Goal: Complete application form: Complete application form

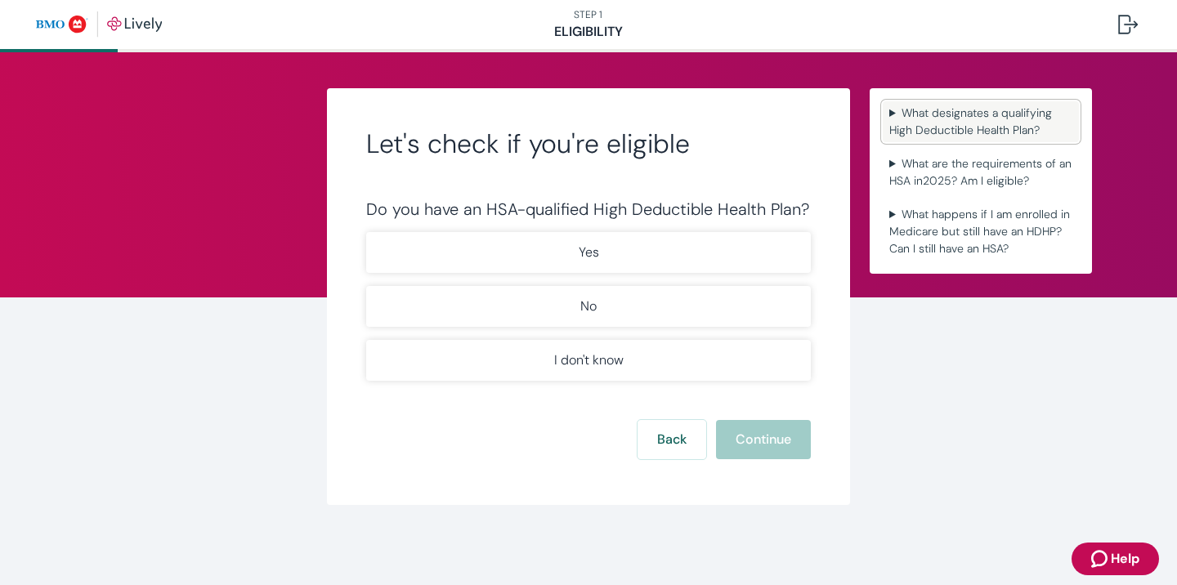
click at [932, 114] on summary "What designates a qualifying High Deductible Health Plan?" at bounding box center [981, 121] width 196 height 41
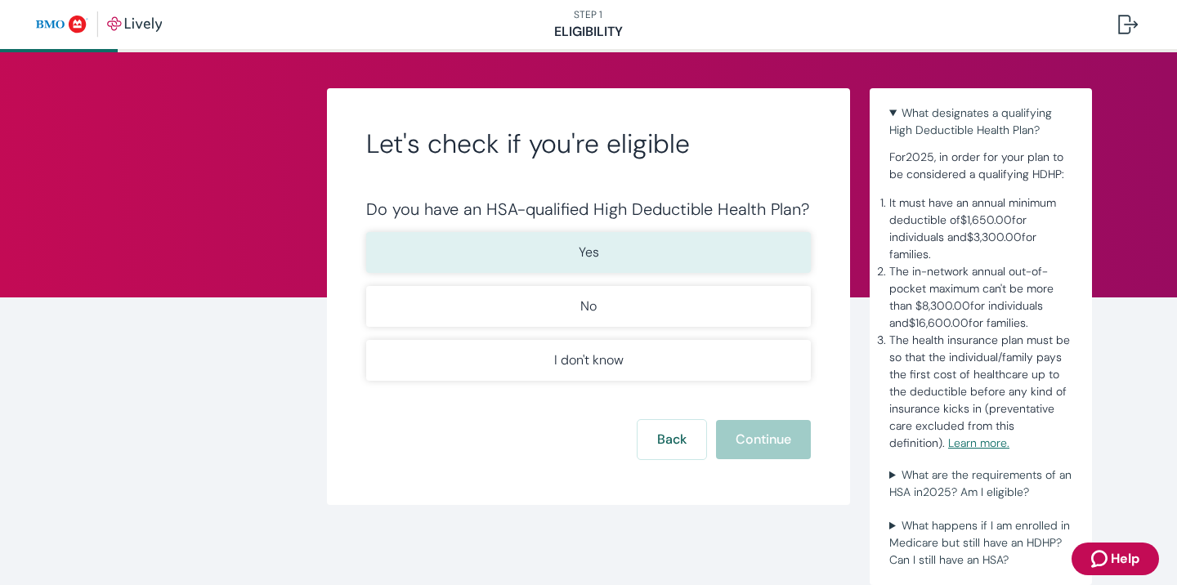
click at [689, 257] on button "Yes" at bounding box center [588, 252] width 445 height 41
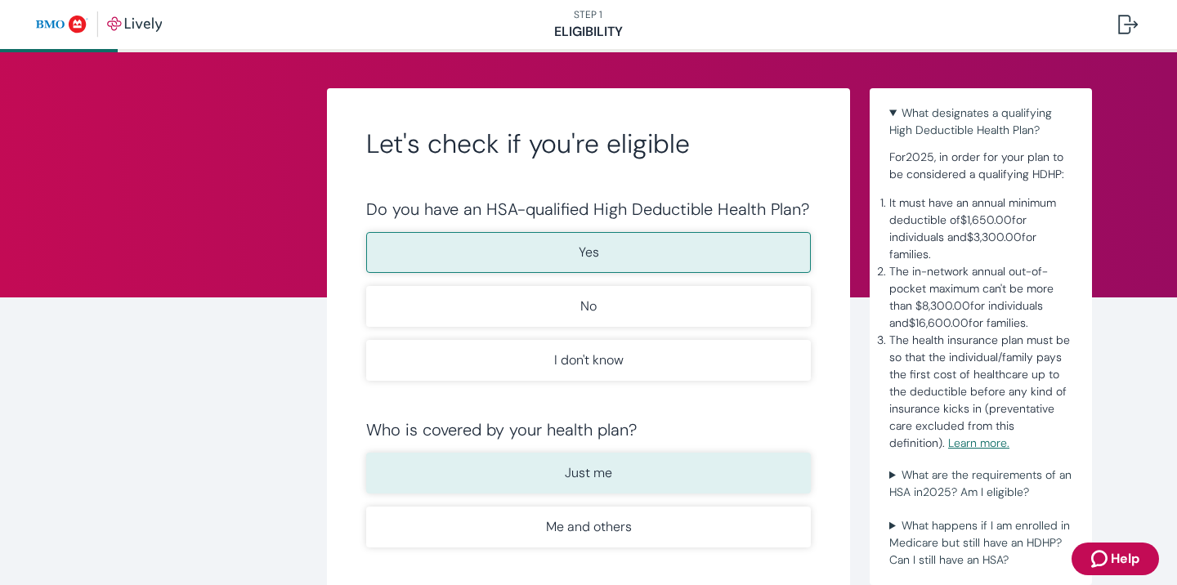
click at [578, 482] on p "Just me" at bounding box center [588, 473] width 47 height 20
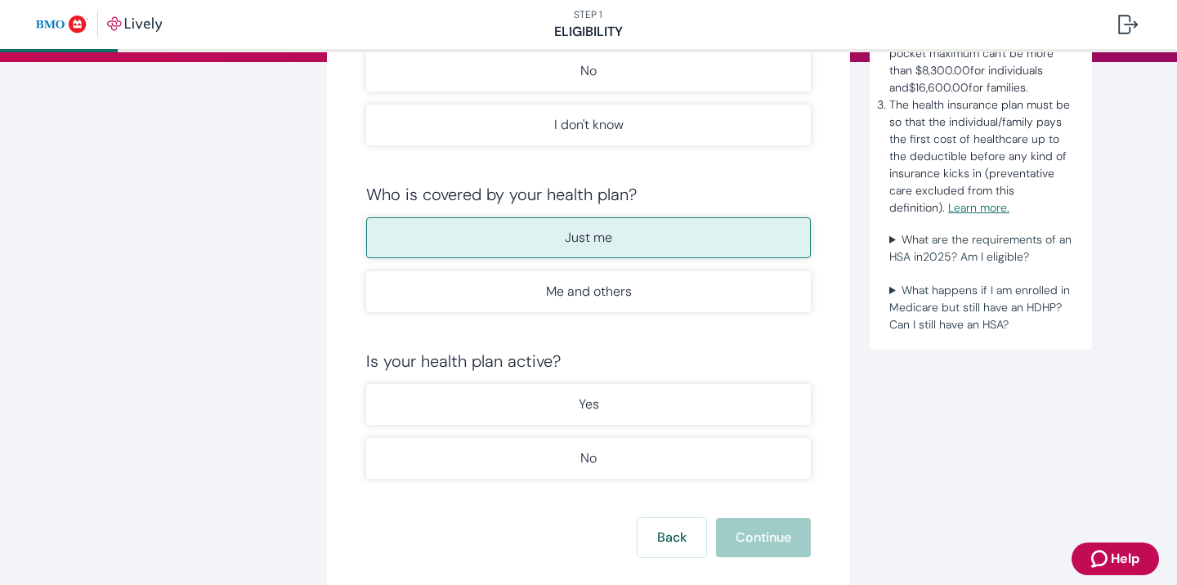
scroll to position [243, 0]
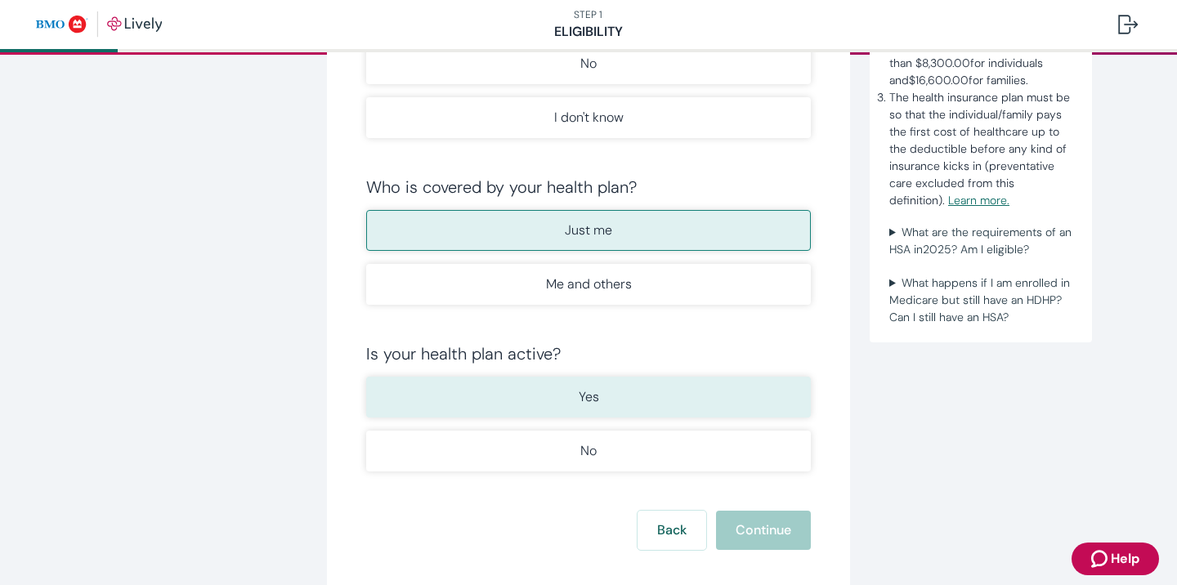
click at [611, 392] on button "Yes" at bounding box center [588, 397] width 445 height 41
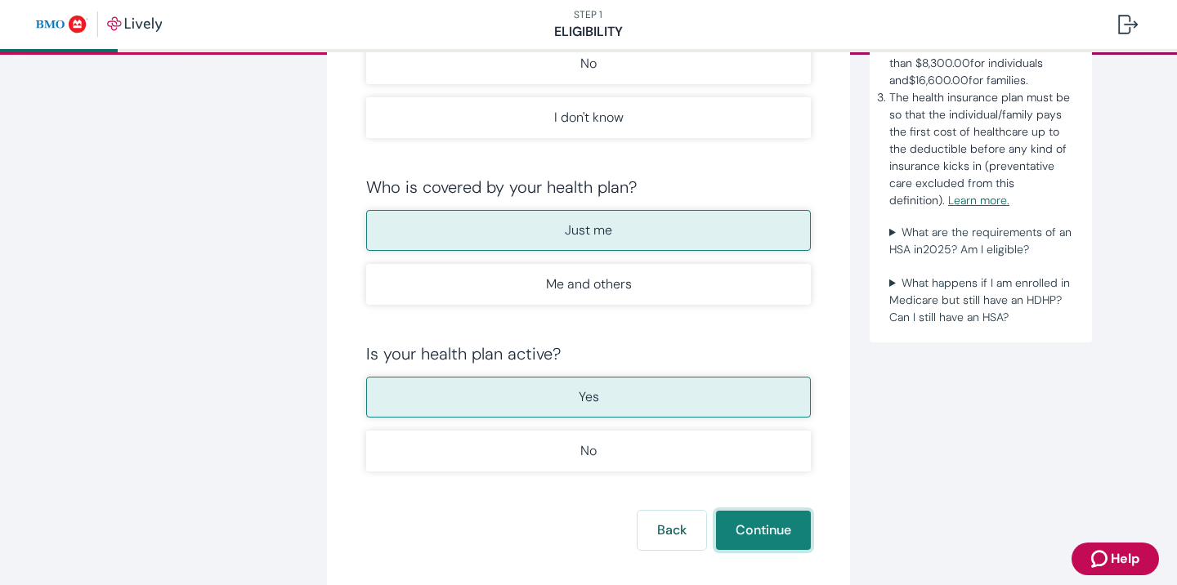
click at [783, 529] on button "Continue" at bounding box center [763, 530] width 95 height 39
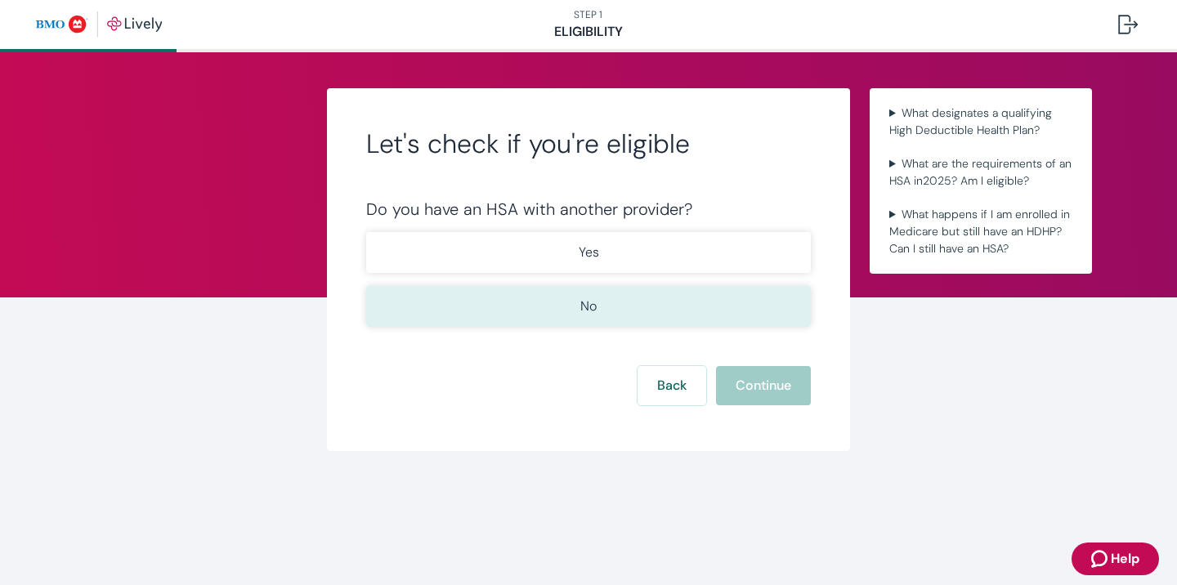
click at [570, 307] on button "No" at bounding box center [588, 306] width 445 height 41
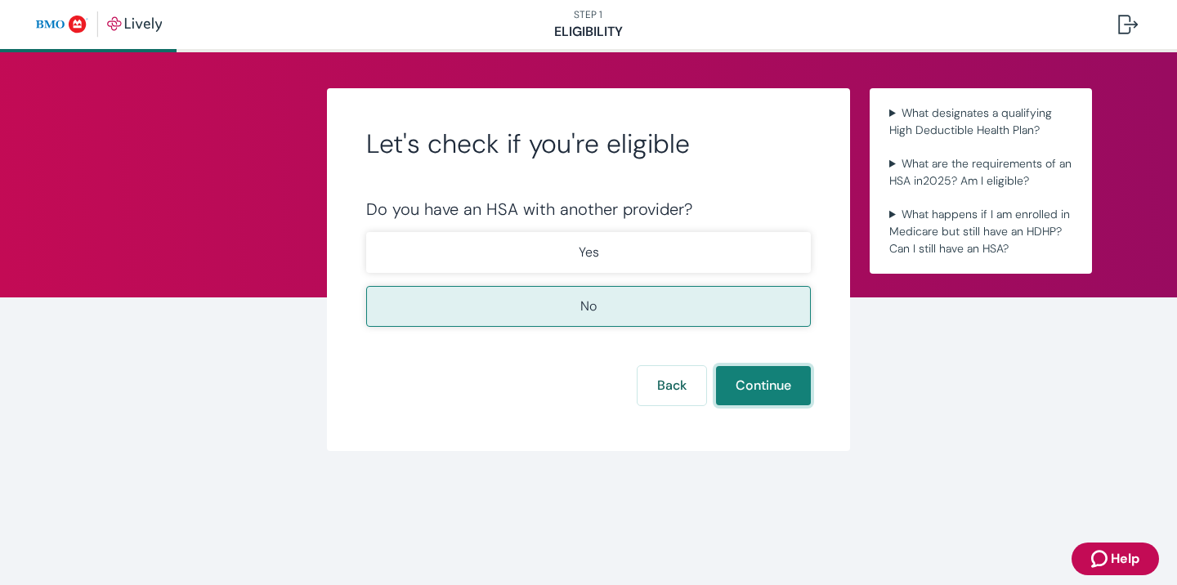
click at [783, 385] on button "Continue" at bounding box center [763, 385] width 95 height 39
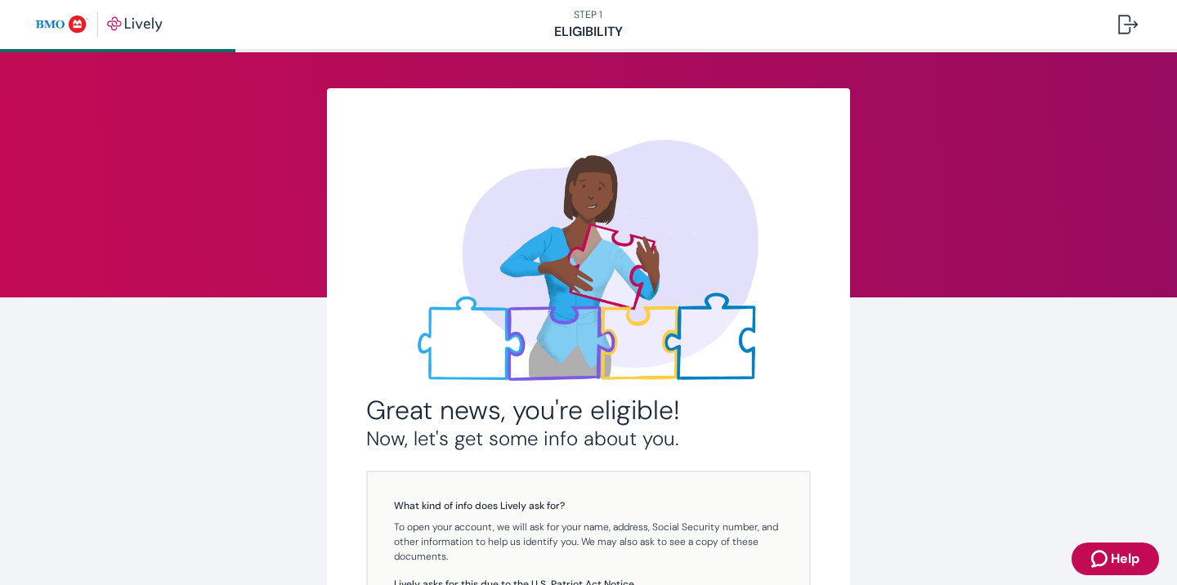
scroll to position [288, 0]
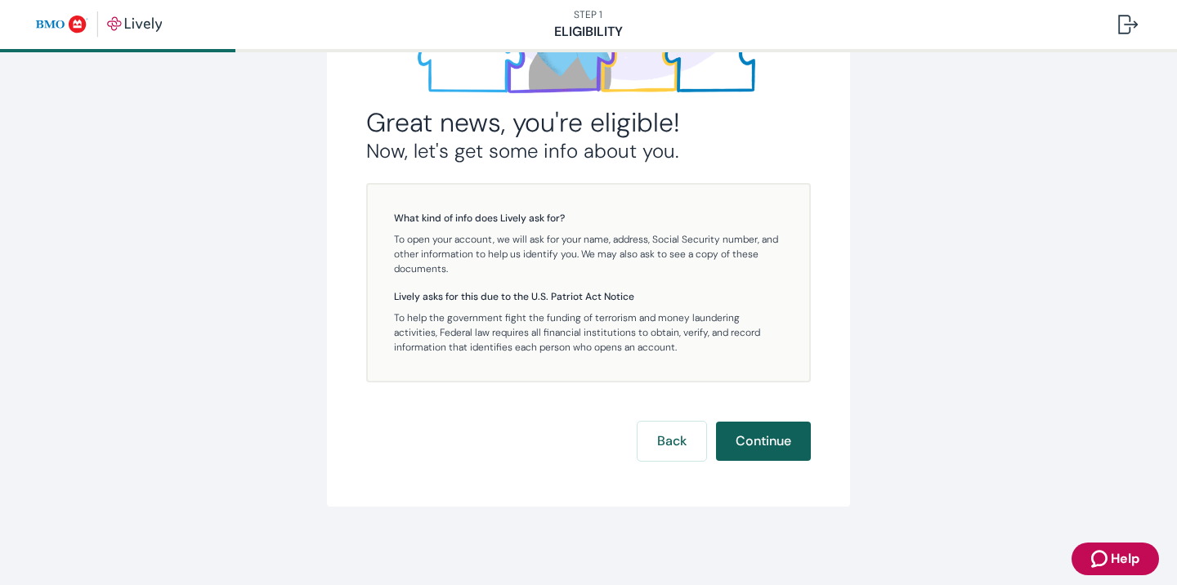
click at [758, 436] on button "Continue" at bounding box center [763, 441] width 95 height 39
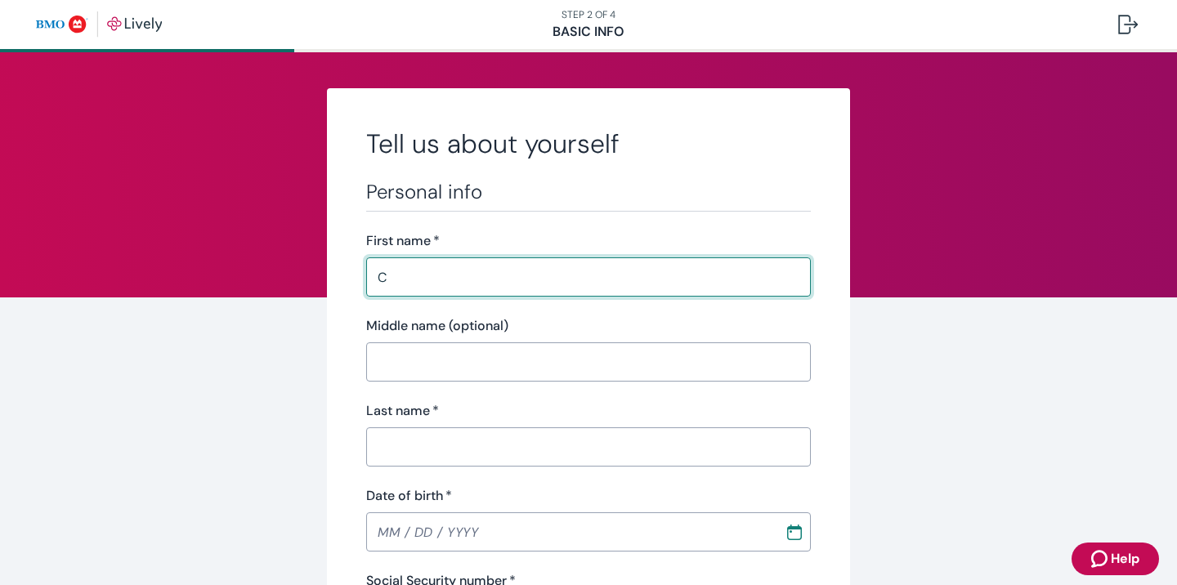
type input "Carly"
type input "[PERSON_NAME]"
type input "[PHONE_NUMBER]"
type input "[STREET_ADDRESS]"
type input "Montrose, [GEOGRAPHIC_DATA]"
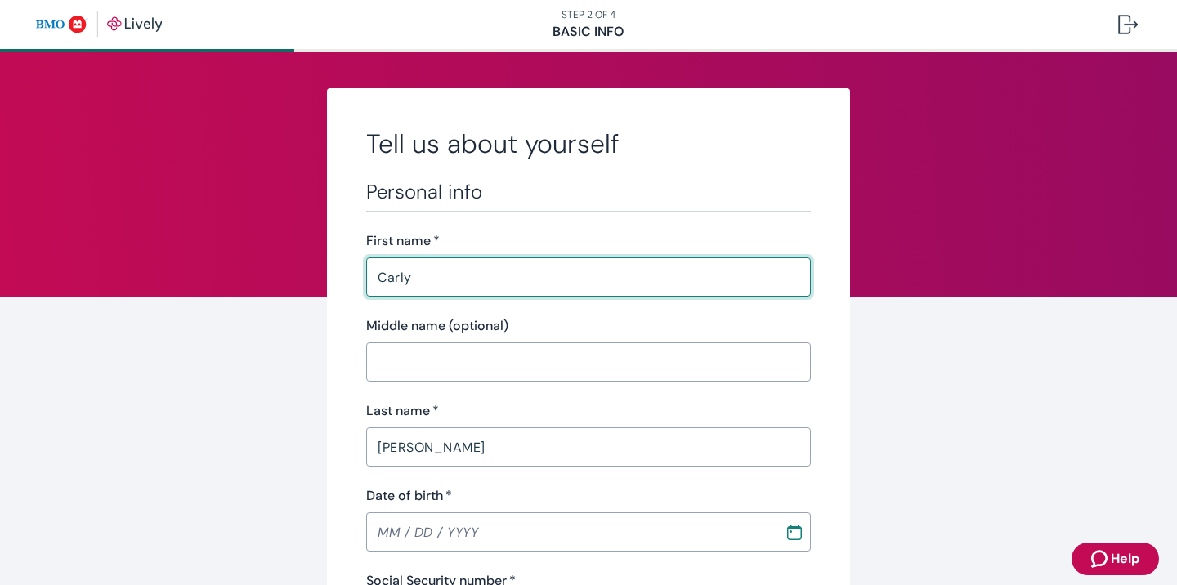
type input "CO"
type input "81403"
click at [556, 363] on input "Middle name (optional)" at bounding box center [588, 362] width 445 height 33
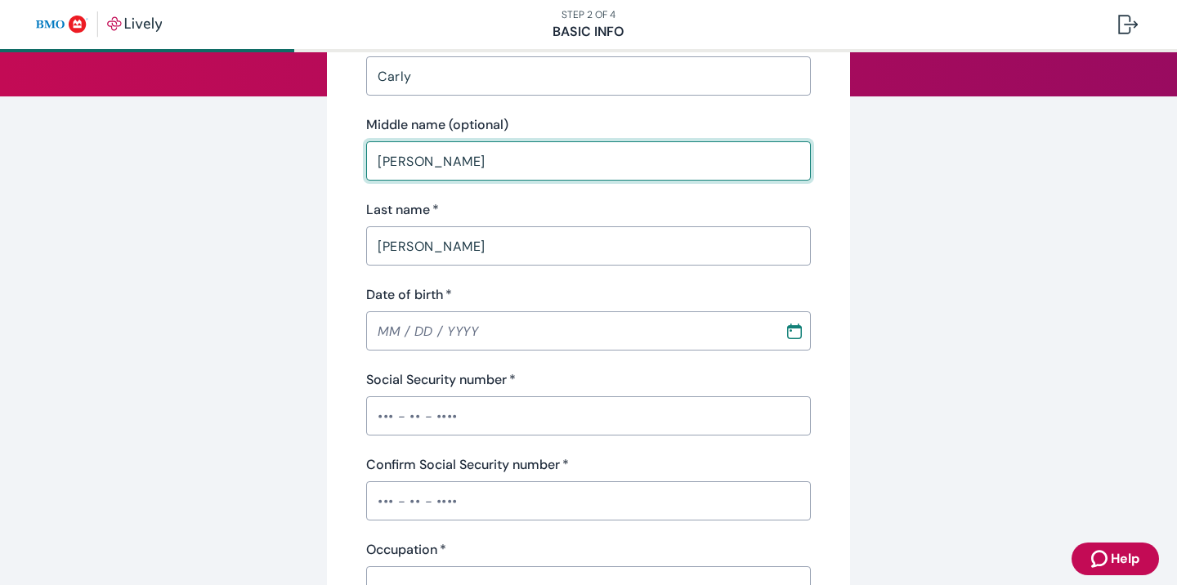
scroll to position [204, 0]
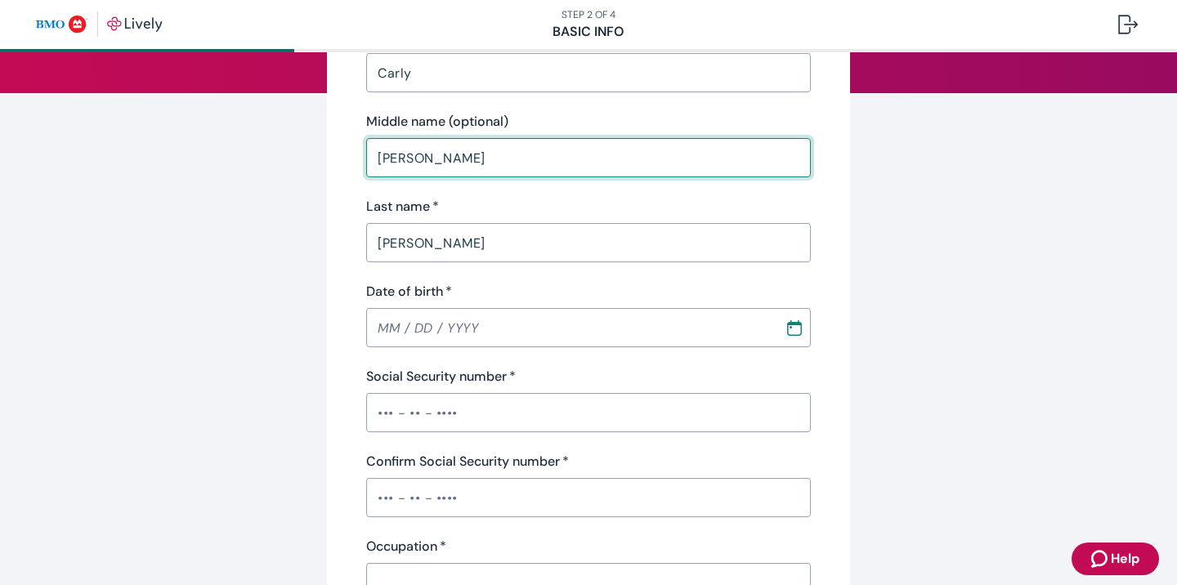
type input "[PERSON_NAME]"
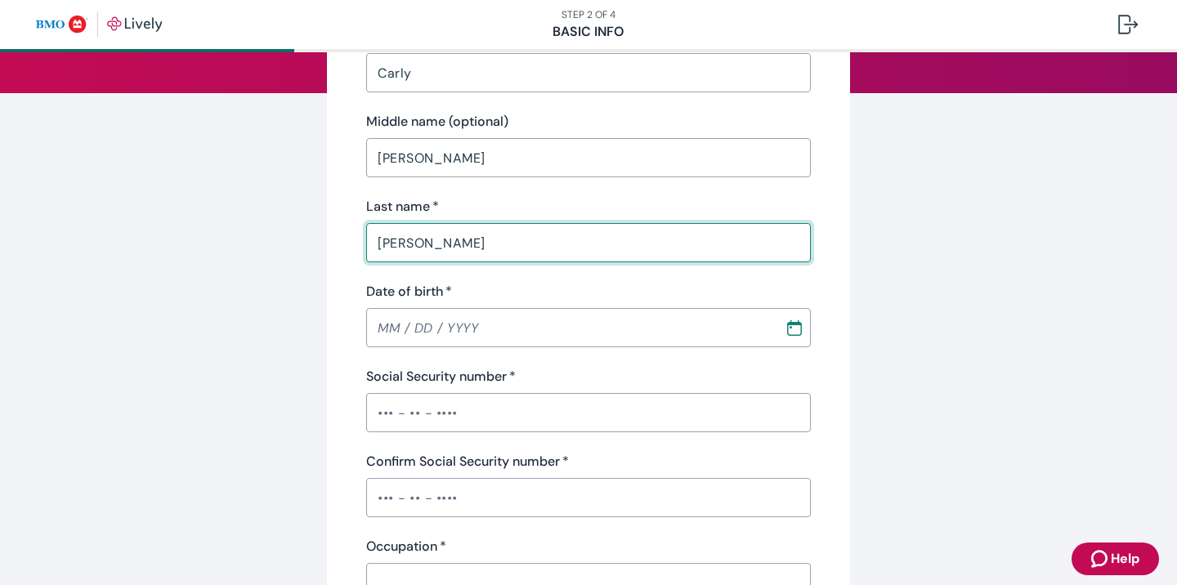
click at [539, 248] on input "[PERSON_NAME]" at bounding box center [588, 242] width 445 height 33
click at [392, 329] on input "MM / DD / YYYY" at bounding box center [569, 327] width 407 height 33
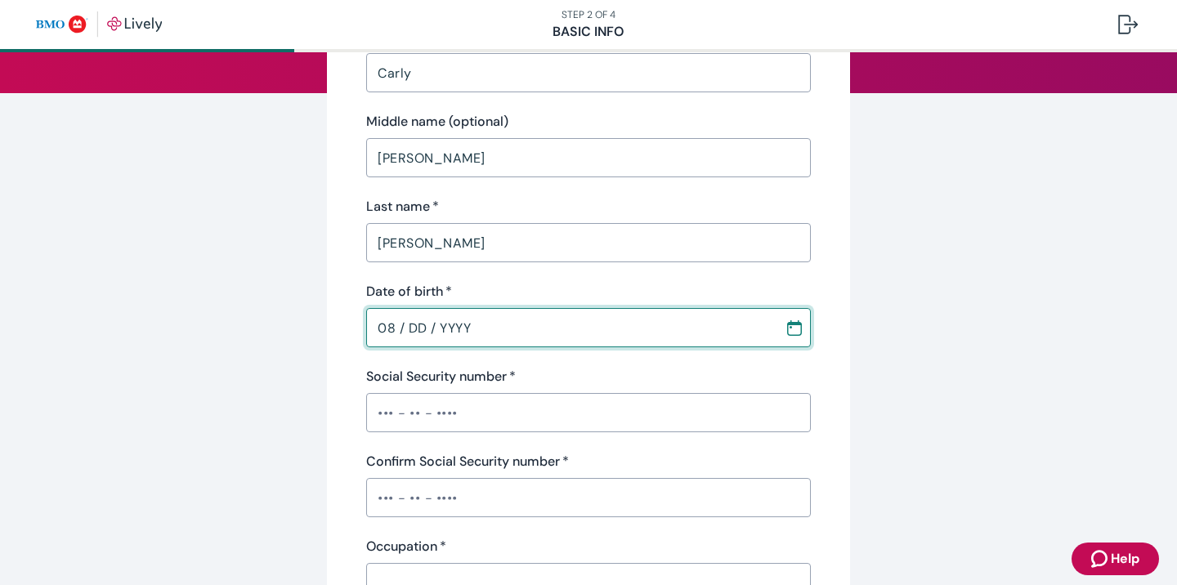
click at [498, 336] on input "08 / DD / YYYY" at bounding box center [569, 327] width 407 height 33
click at [427, 324] on input "08 / DD / YYYY" at bounding box center [569, 327] width 407 height 33
click at [397, 326] on input "08 / DD / YYYY" at bounding box center [569, 327] width 407 height 33
type input "08 / DD / YYYY"
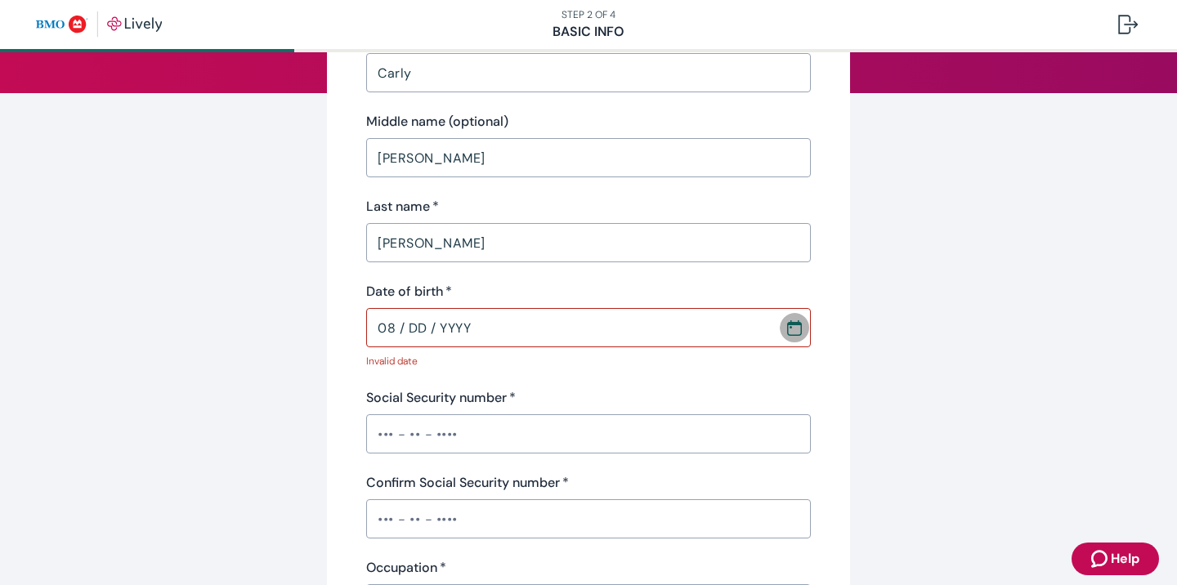
click at [793, 323] on icon "Calendar" at bounding box center [794, 323] width 15 height 3
click at [608, 59] on div "[DATE]" at bounding box center [588, 60] width 39 height 20
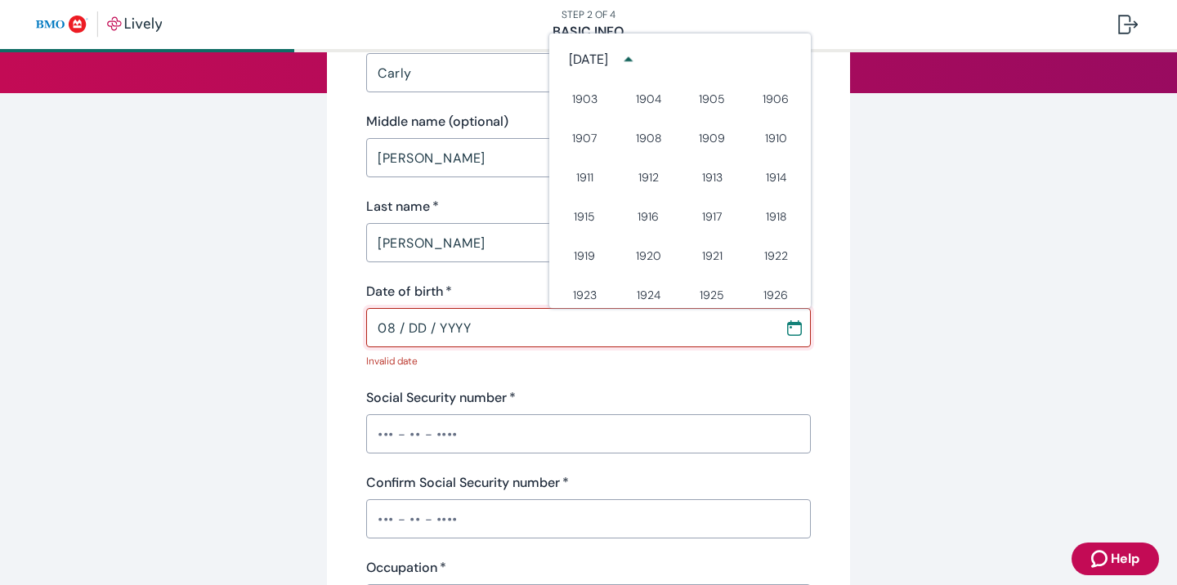
scroll to position [830, 0]
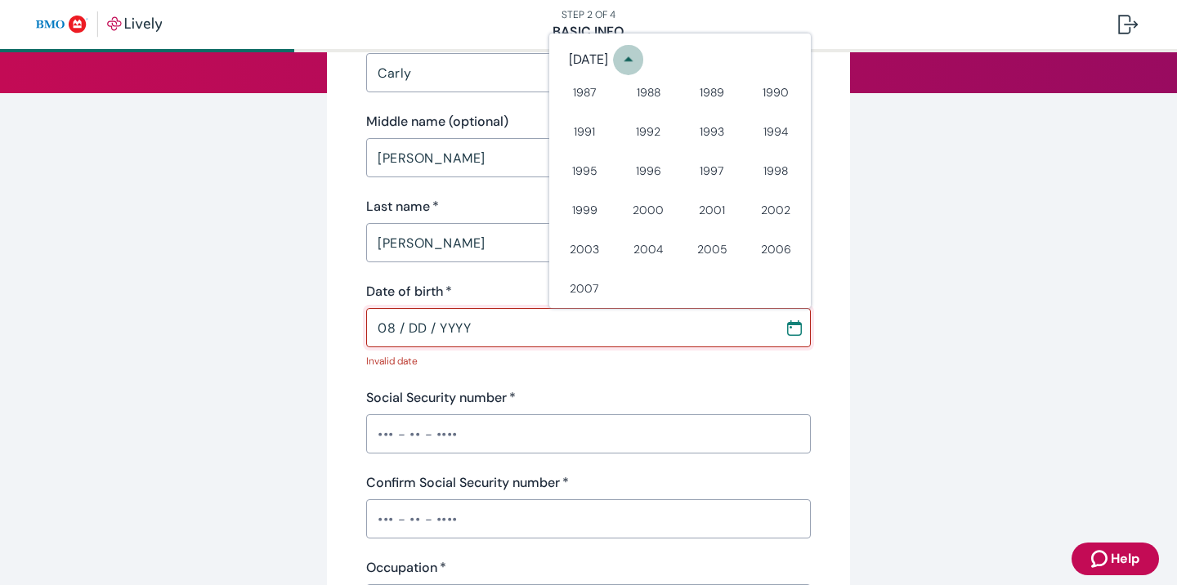
click at [639, 58] on icon "year view is open, switch to calendar view" at bounding box center [628, 59] width 22 height 22
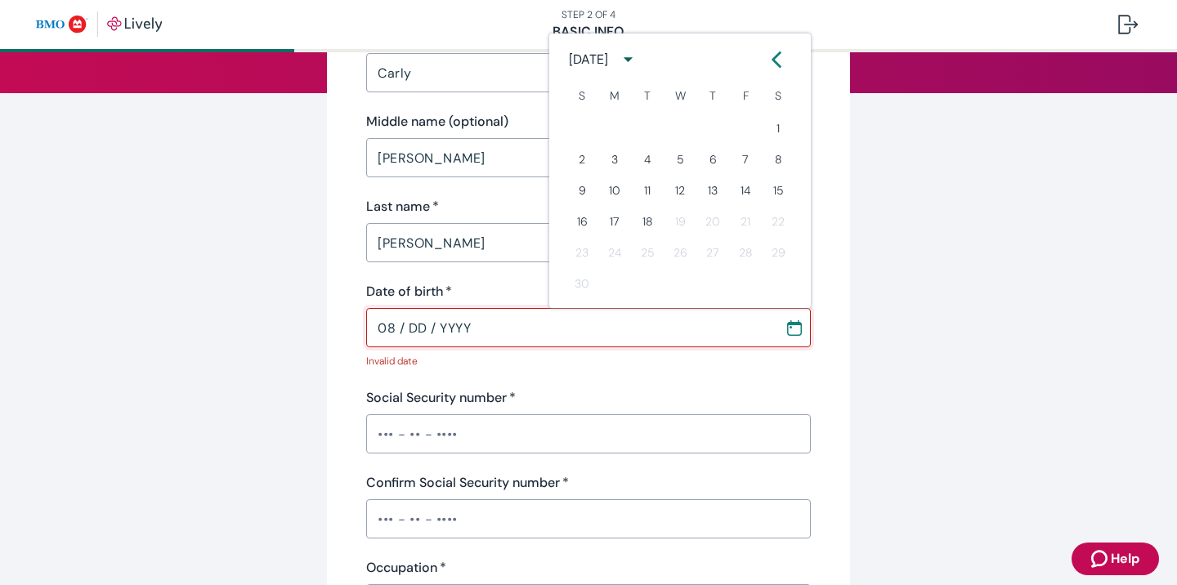
click at [608, 56] on div "[DATE]" at bounding box center [588, 60] width 39 height 20
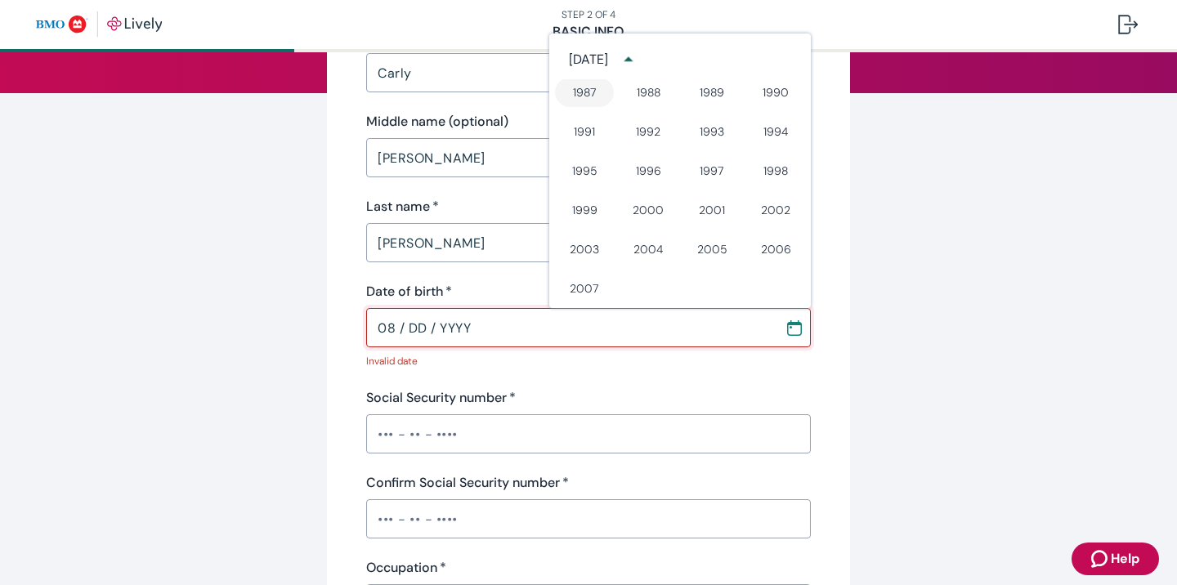
click at [568, 102] on button "1987" at bounding box center [584, 92] width 59 height 29
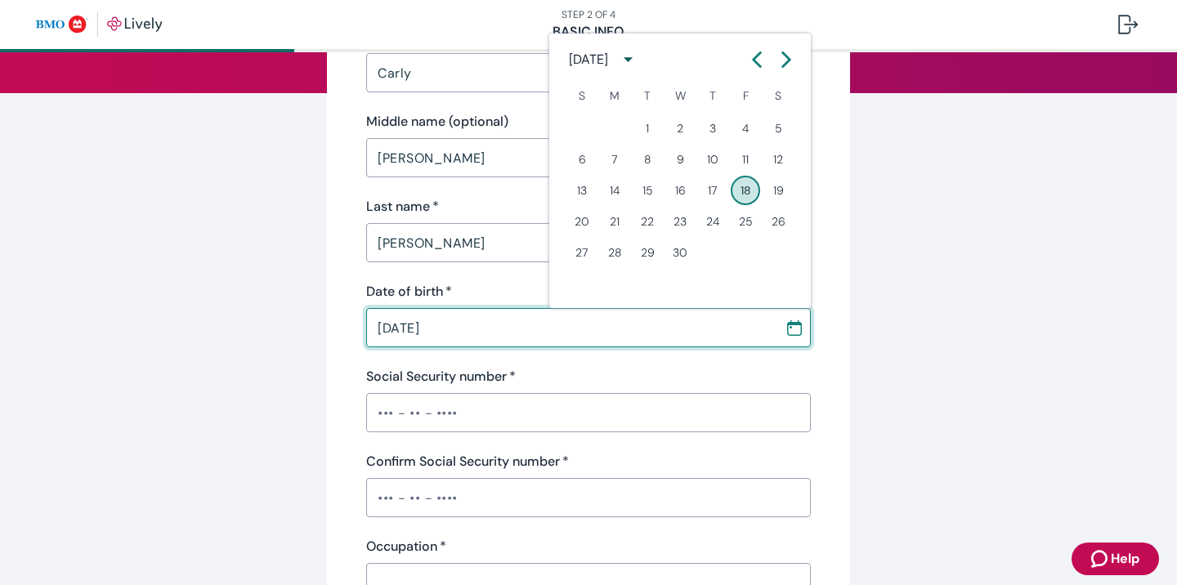
click at [756, 57] on icon "Calendar left arrow" at bounding box center [756, 59] width 7 height 14
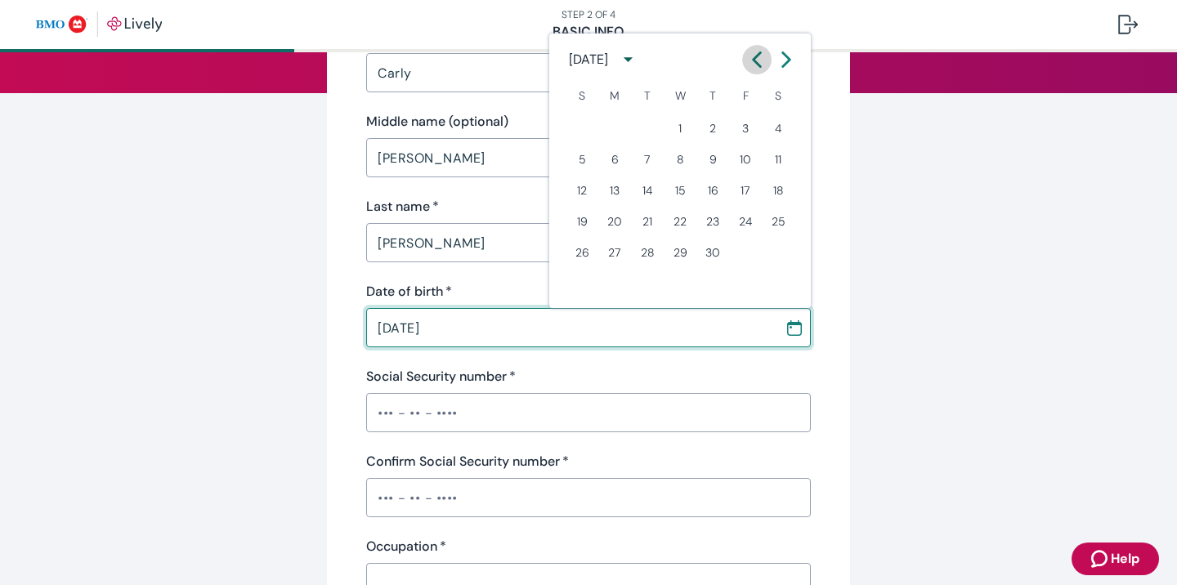
click at [756, 57] on icon "Calendar left arrow" at bounding box center [756, 59] width 7 height 14
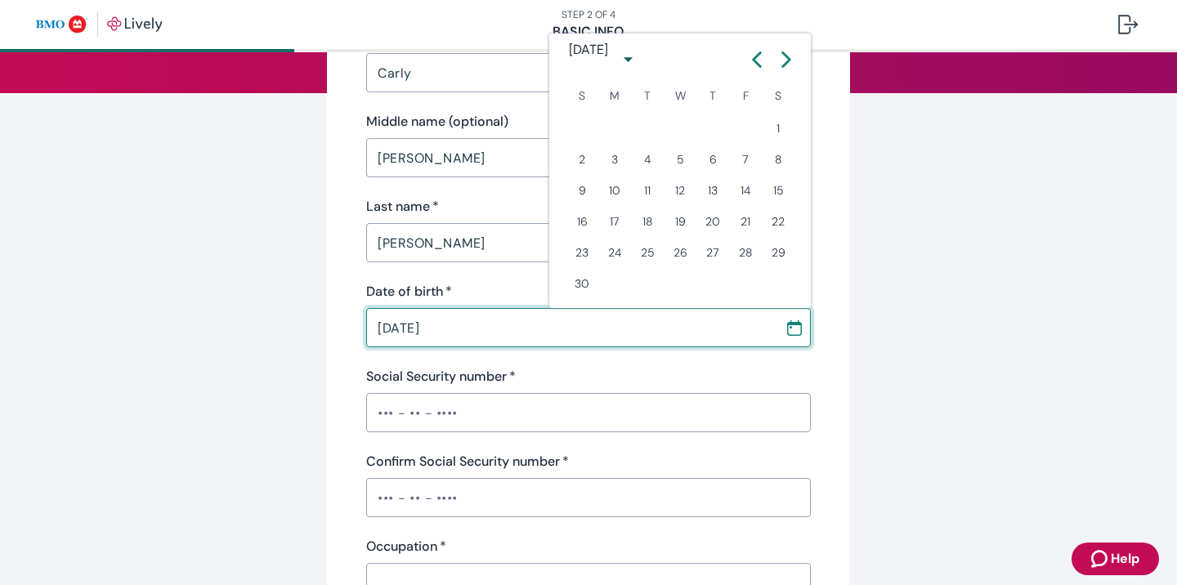
click at [756, 57] on icon "Calendar left arrow" at bounding box center [756, 59] width 7 height 14
click at [788, 55] on icon "Calendar right arrow" at bounding box center [786, 59] width 16 height 16
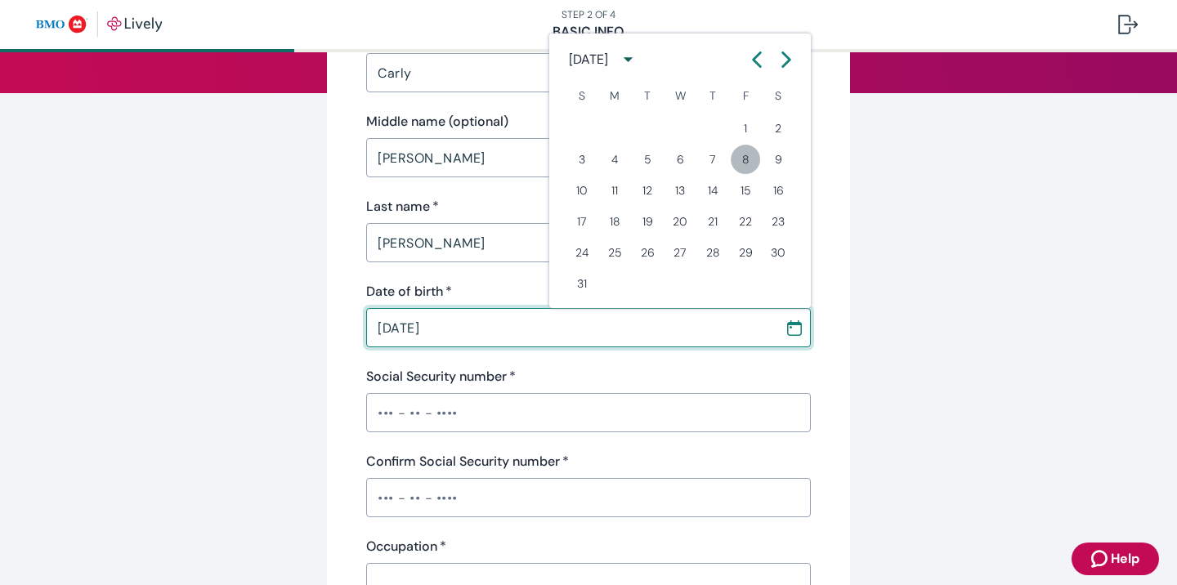
click at [742, 159] on button "8" at bounding box center [745, 159] width 29 height 29
type input "[DATE]"
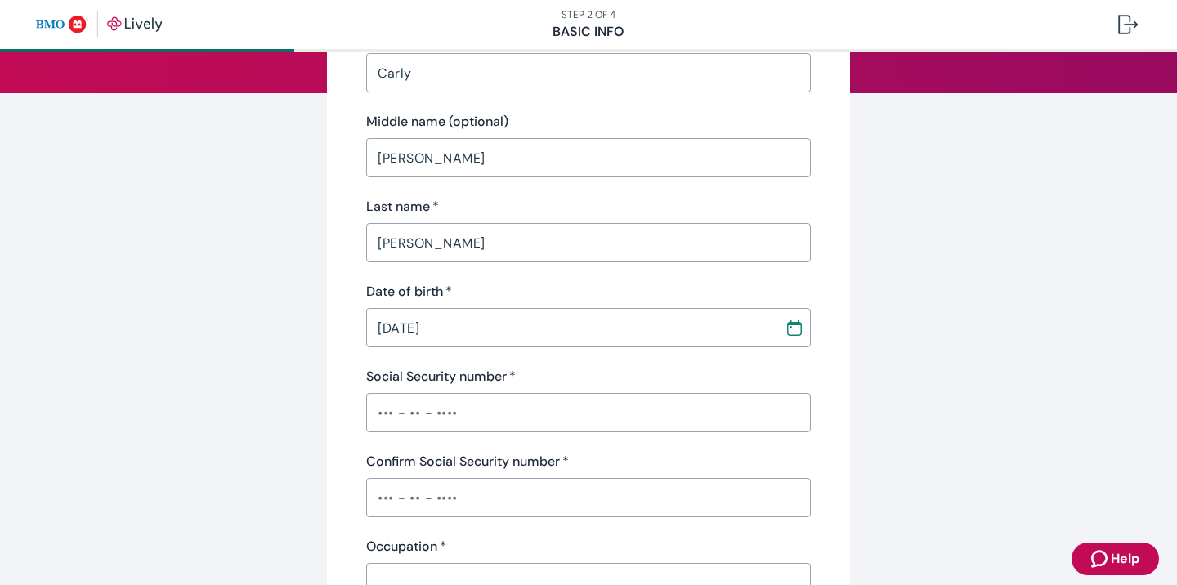
click at [480, 403] on input "Social Security number   *" at bounding box center [588, 412] width 445 height 33
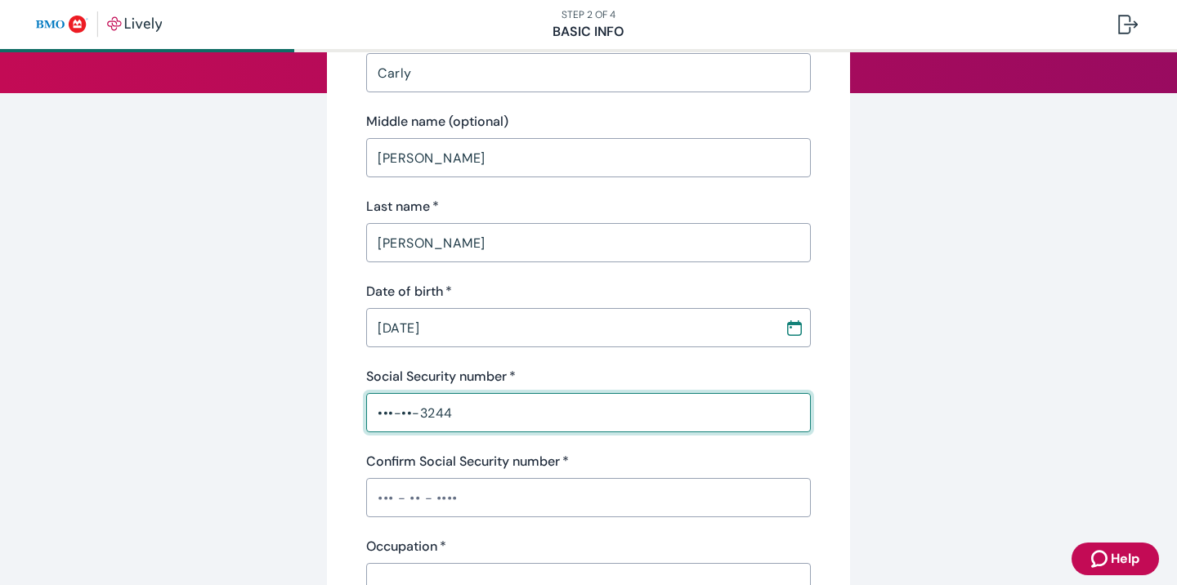
type input "•••-••-3244"
click at [462, 480] on div "​" at bounding box center [588, 497] width 445 height 39
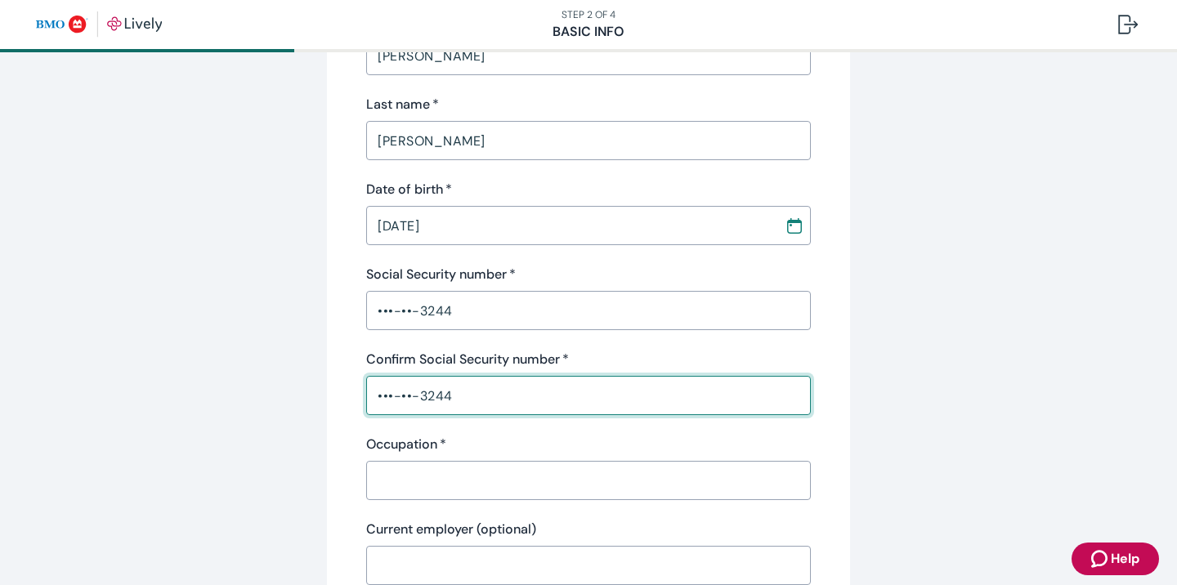
scroll to position [308, 0]
type input "•••-••-3244"
click at [464, 472] on input "Occupation   *" at bounding box center [588, 479] width 445 height 33
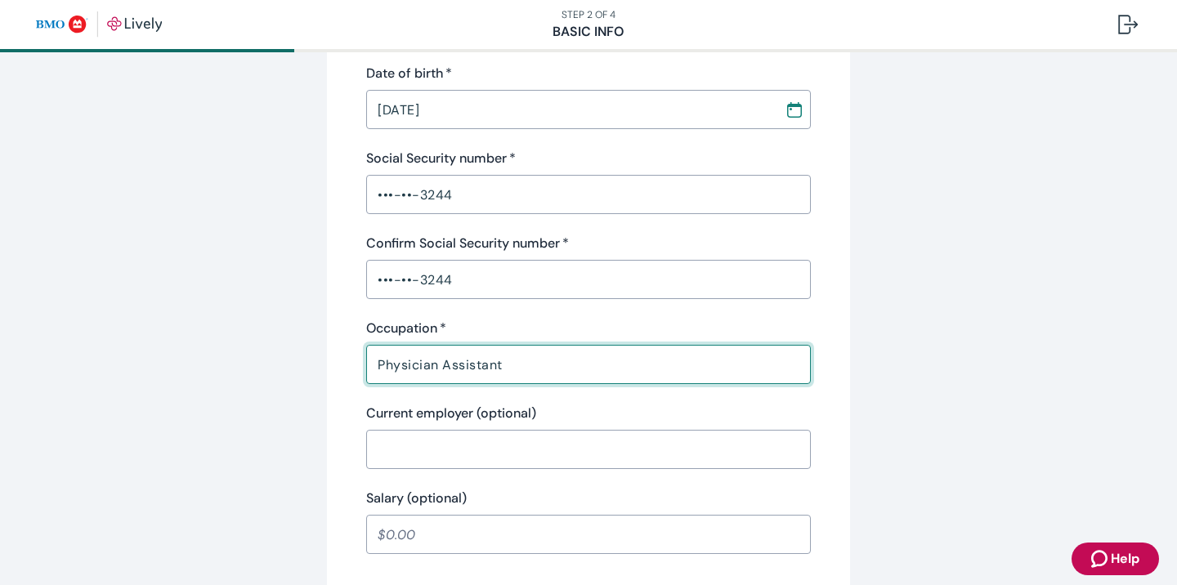
scroll to position [423, 0]
click at [378, 363] on input "Physician Assistant" at bounding box center [588, 363] width 445 height 33
type input "Dermatology Physician Assistant"
click at [530, 449] on input "Current employer (optional)" at bounding box center [588, 448] width 445 height 33
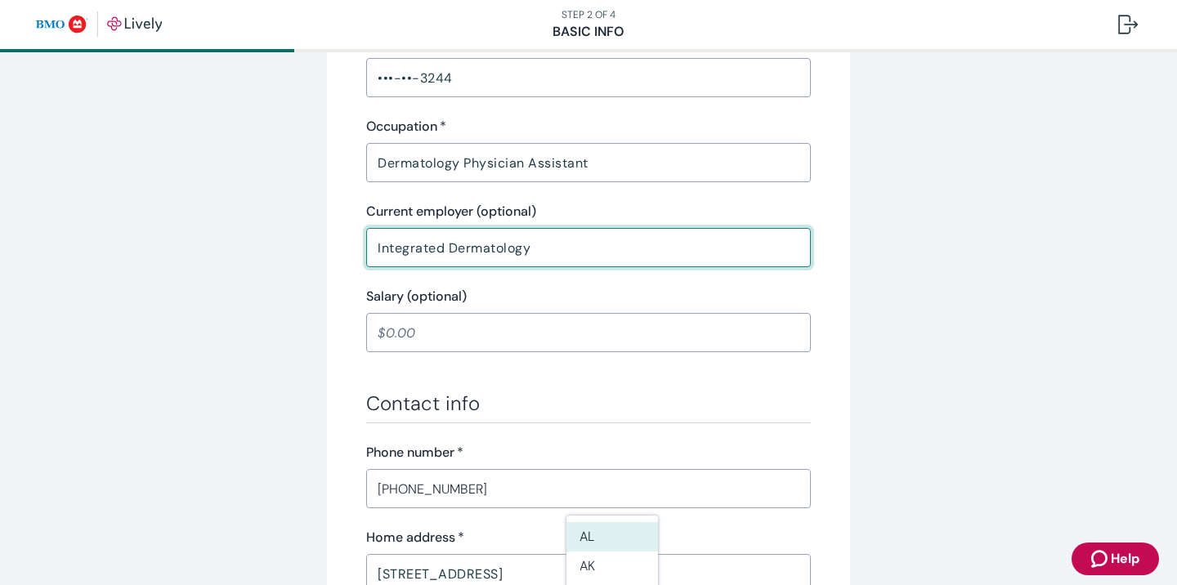
scroll to position [624, 0]
type input "Integrated Dermatology"
click at [534, 333] on input "Salary (optional)" at bounding box center [588, 332] width 445 height 33
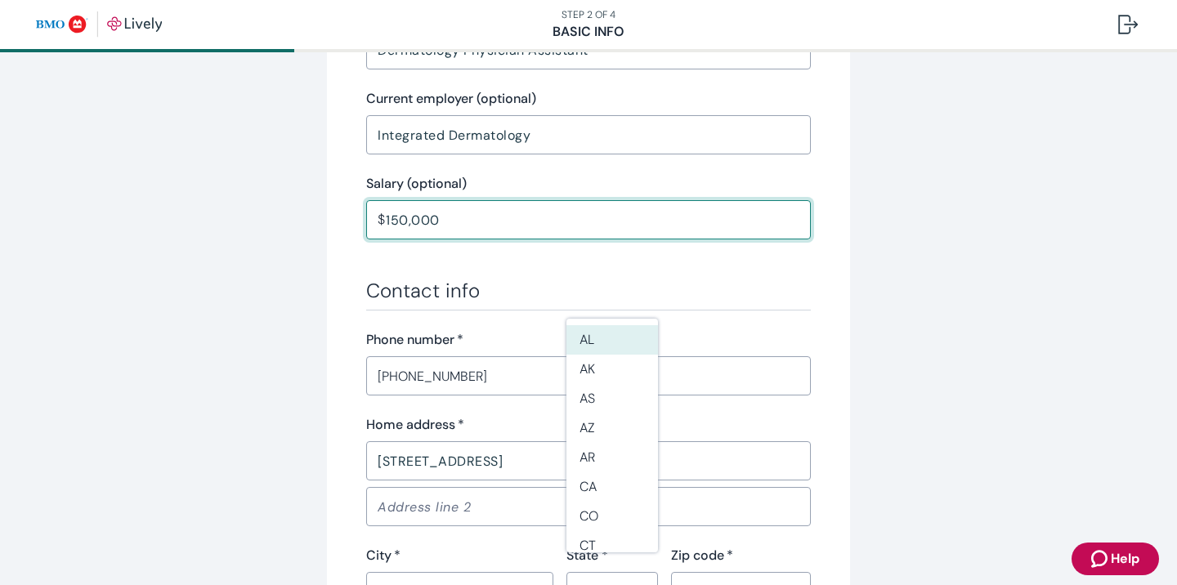
scroll to position [757, 0]
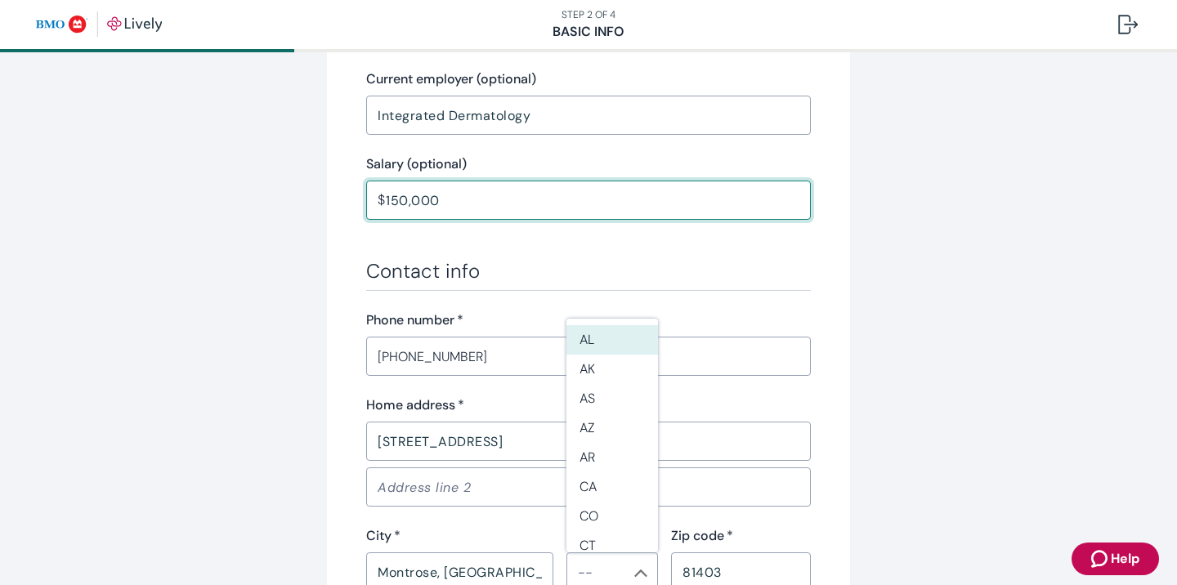
type input "150,000.00"
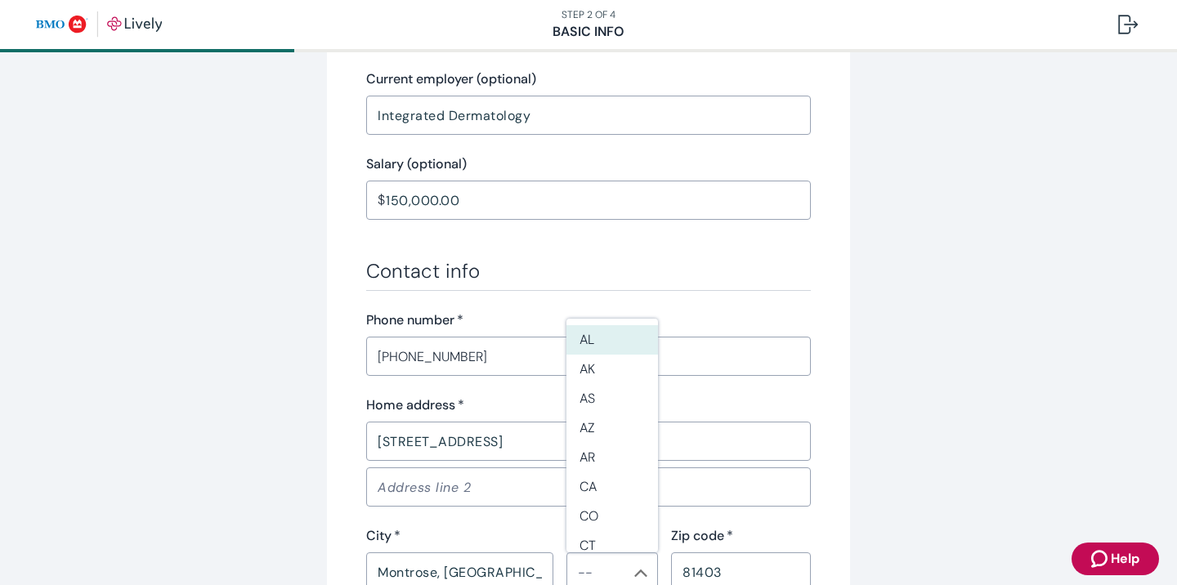
click at [321, 457] on div "Tell us about yourself Personal info First name   * [PERSON_NAME] ​ Middle name…" at bounding box center [588, 94] width 784 height 1525
click at [602, 516] on li "CO" at bounding box center [612, 516] width 92 height 29
type input "CO"
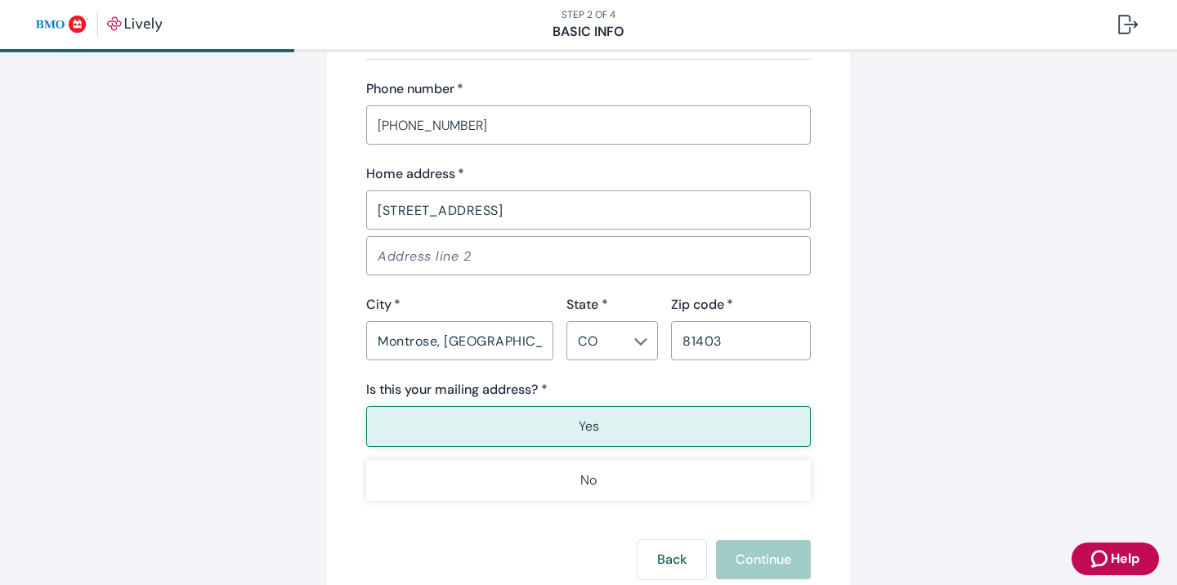
scroll to position [990, 0]
click at [568, 428] on button "Yes" at bounding box center [588, 424] width 445 height 41
click at [539, 342] on input "Montrose, [GEOGRAPHIC_DATA]" at bounding box center [459, 339] width 187 height 33
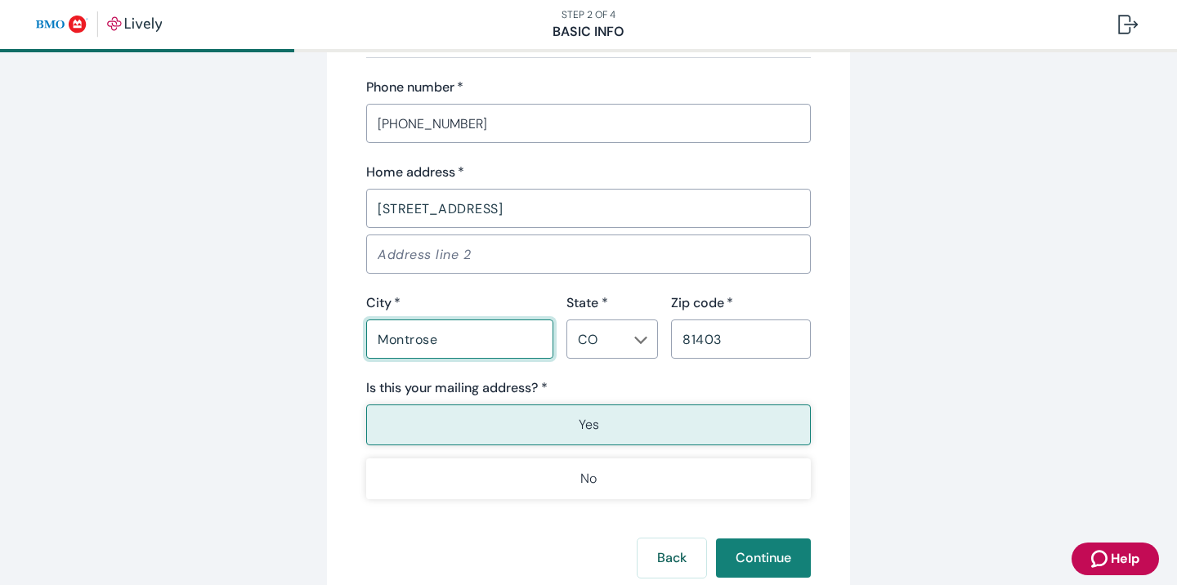
type input "Montrose"
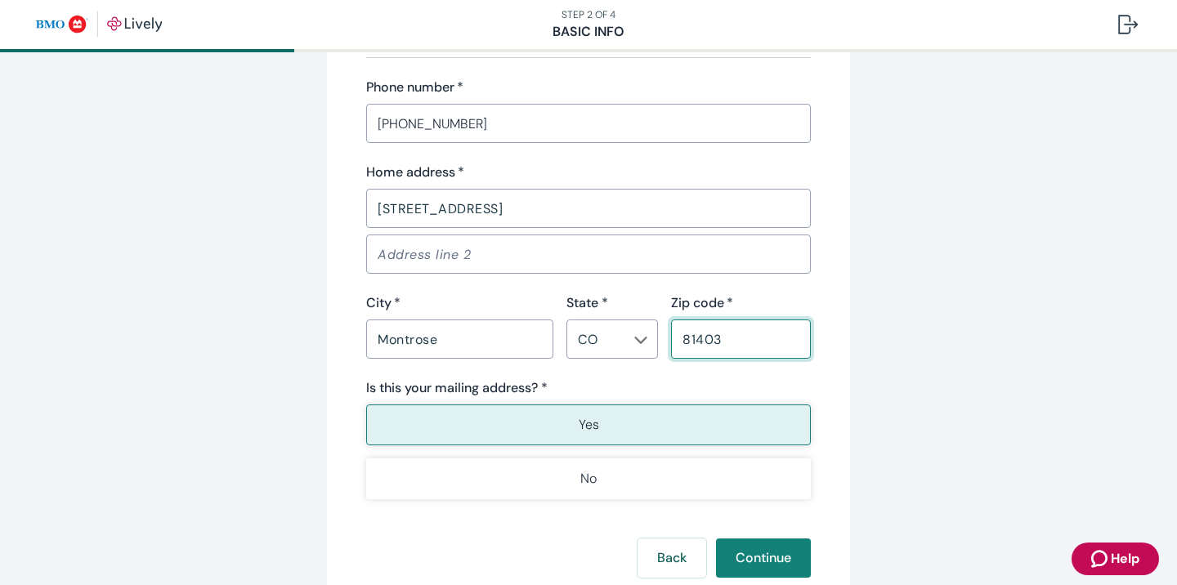
click at [730, 345] on input "81403" at bounding box center [741, 339] width 140 height 33
type input "81403"
click at [535, 208] on input "[STREET_ADDRESS]" at bounding box center [588, 208] width 445 height 33
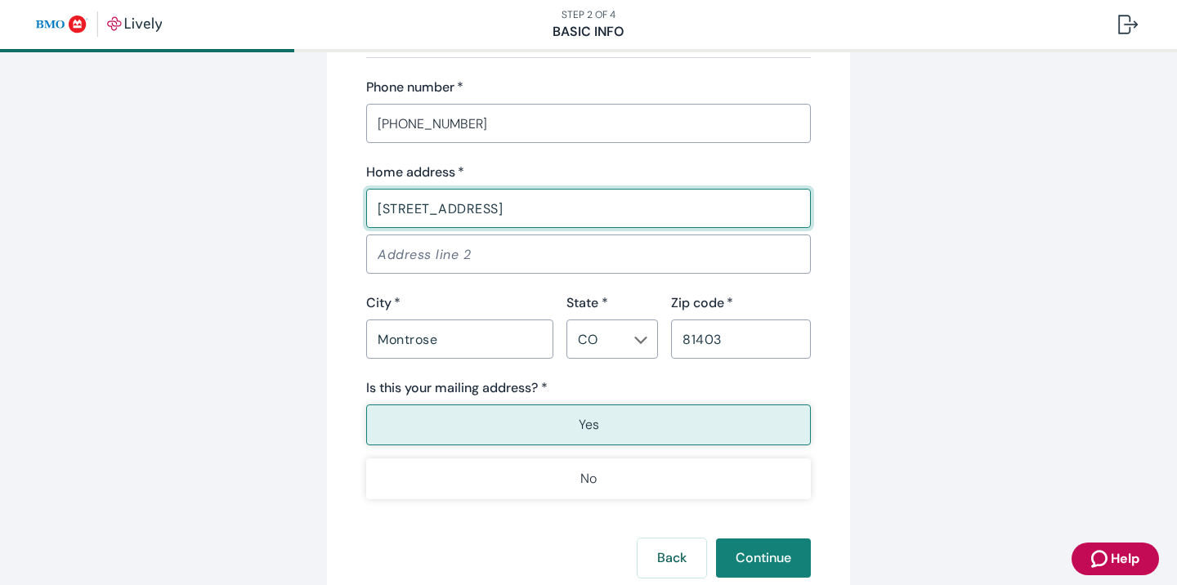
type input "[STREET_ADDRESS]"
click at [556, 123] on input "[PHONE_NUMBER]" at bounding box center [588, 123] width 445 height 33
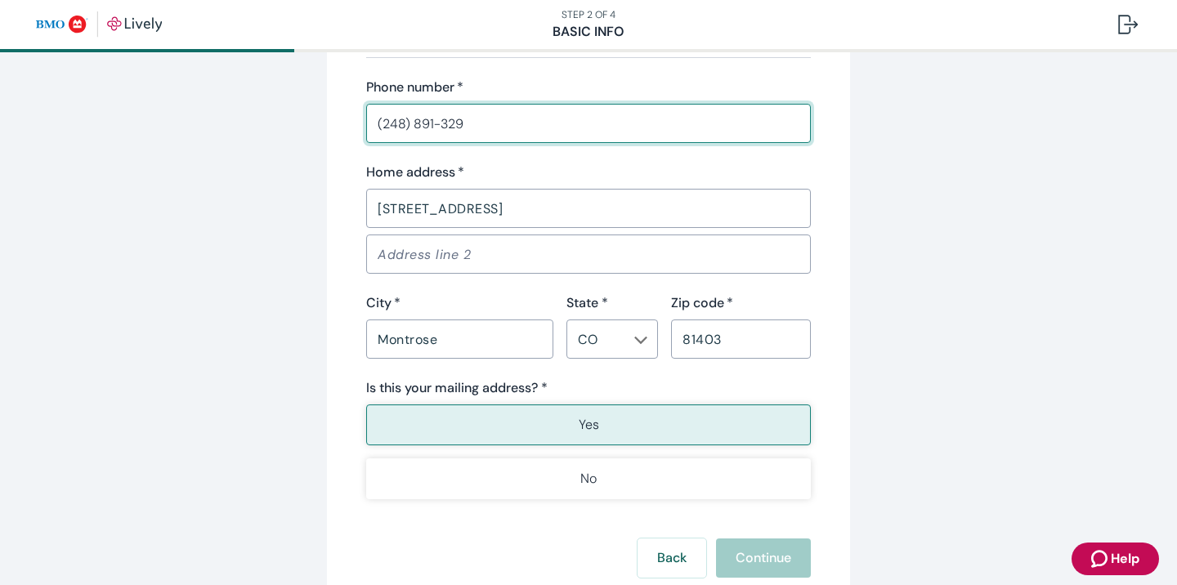
type input "[PHONE_NUMBER]"
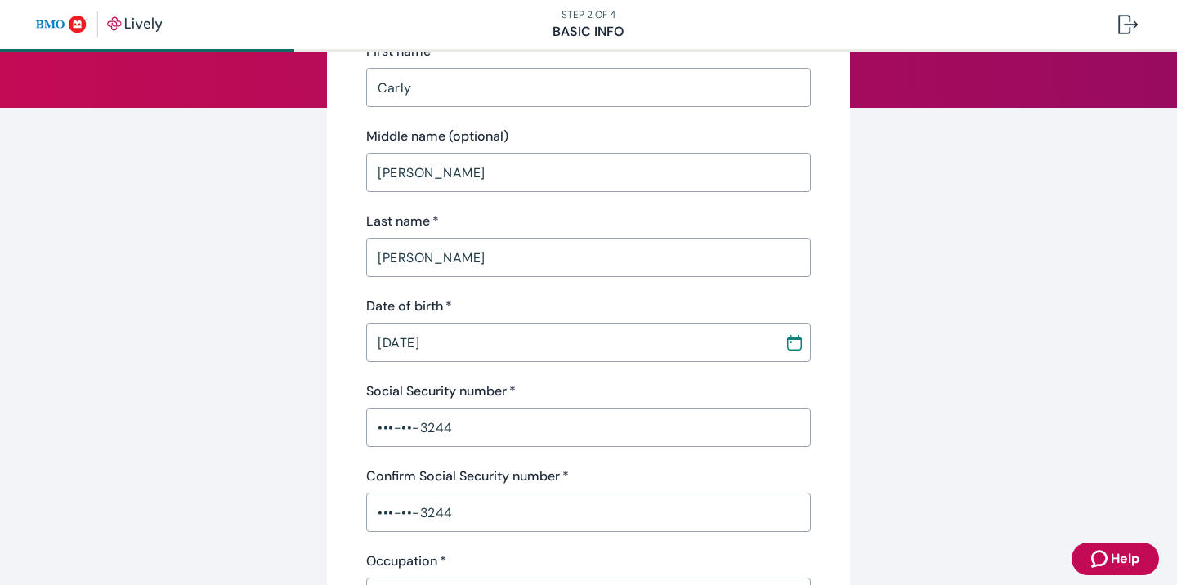
scroll to position [190, 0]
click at [481, 257] on input "[PERSON_NAME]" at bounding box center [588, 256] width 445 height 33
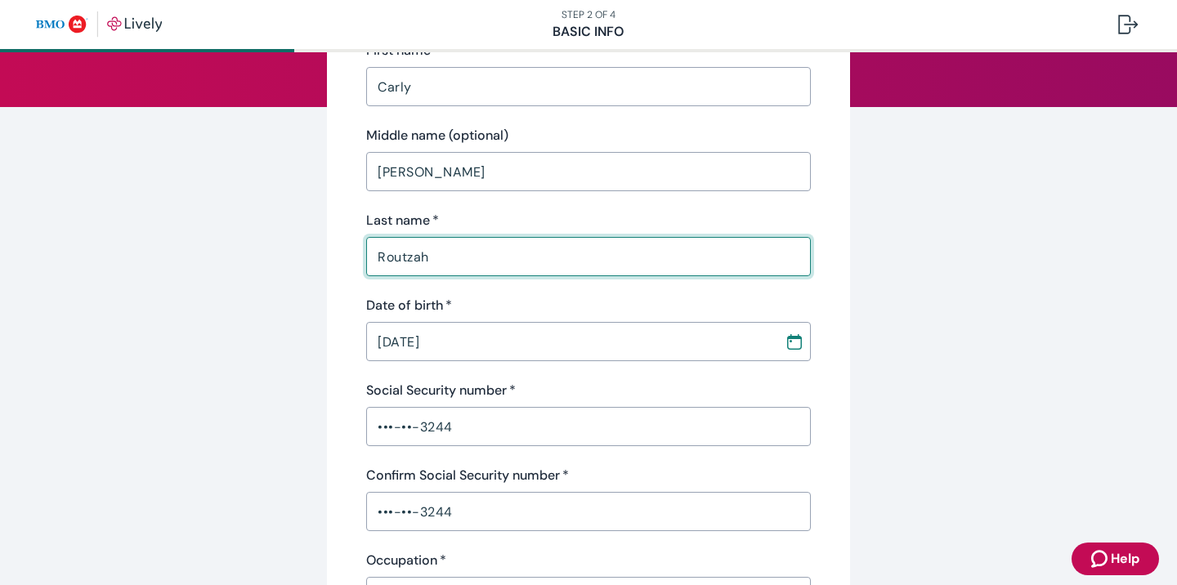
type input "[PERSON_NAME]"
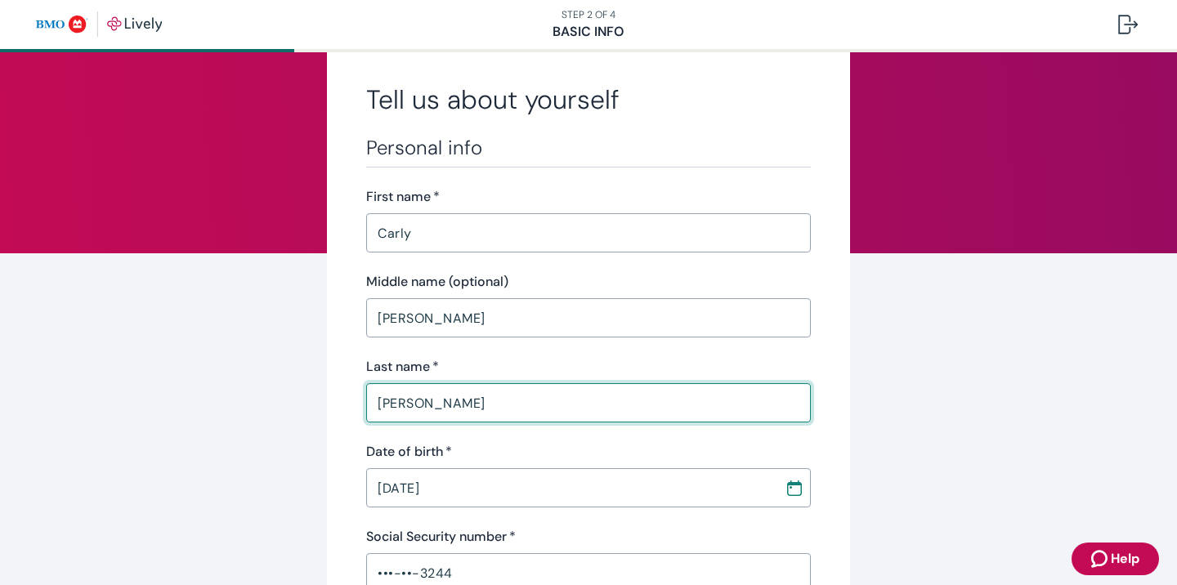
scroll to position [19, 0]
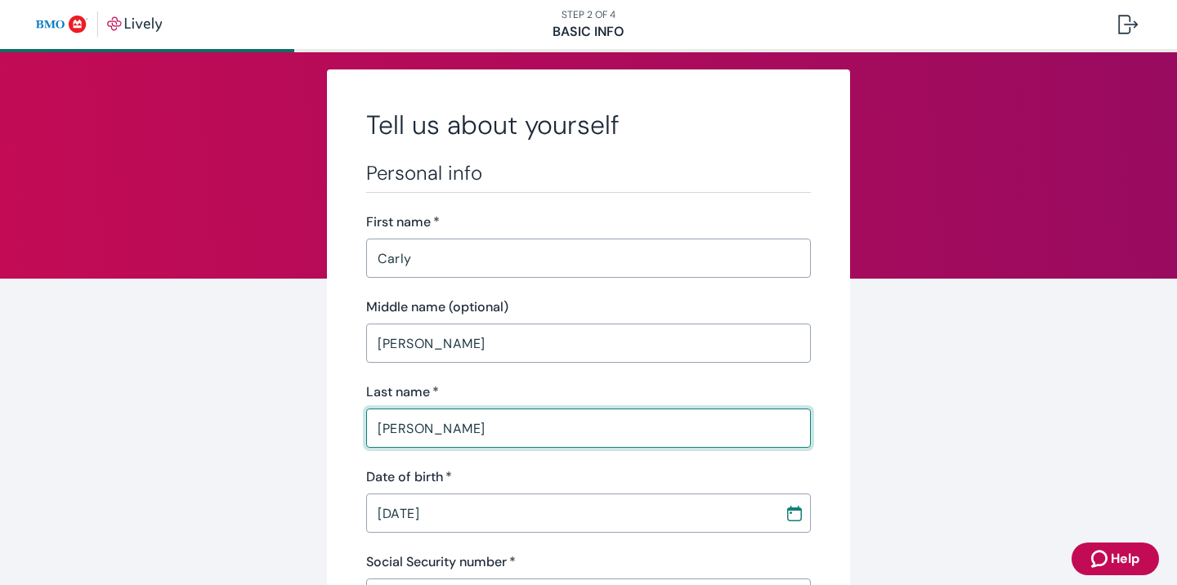
click at [486, 245] on input "Carly" at bounding box center [588, 258] width 445 height 33
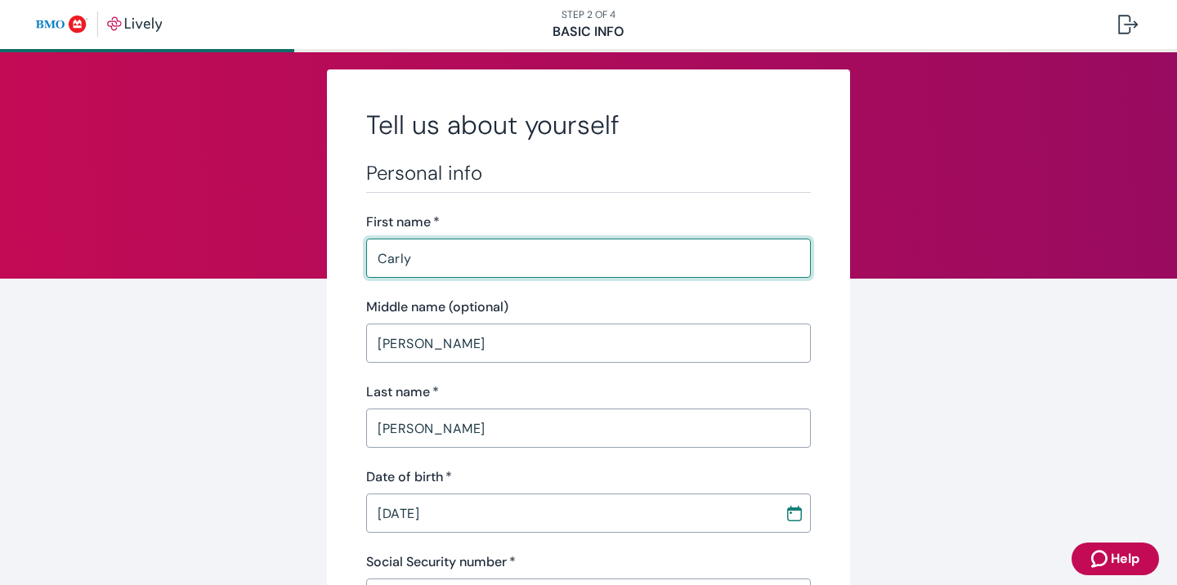
click at [488, 254] on input "Carly" at bounding box center [588, 258] width 445 height 33
type input "Carly"
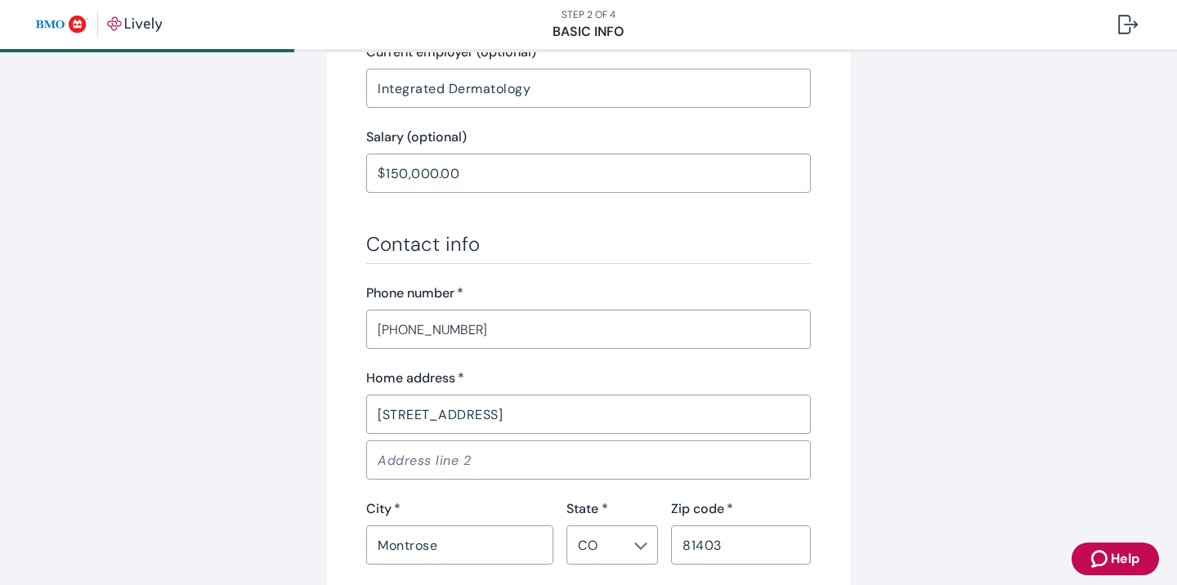
scroll to position [793, 0]
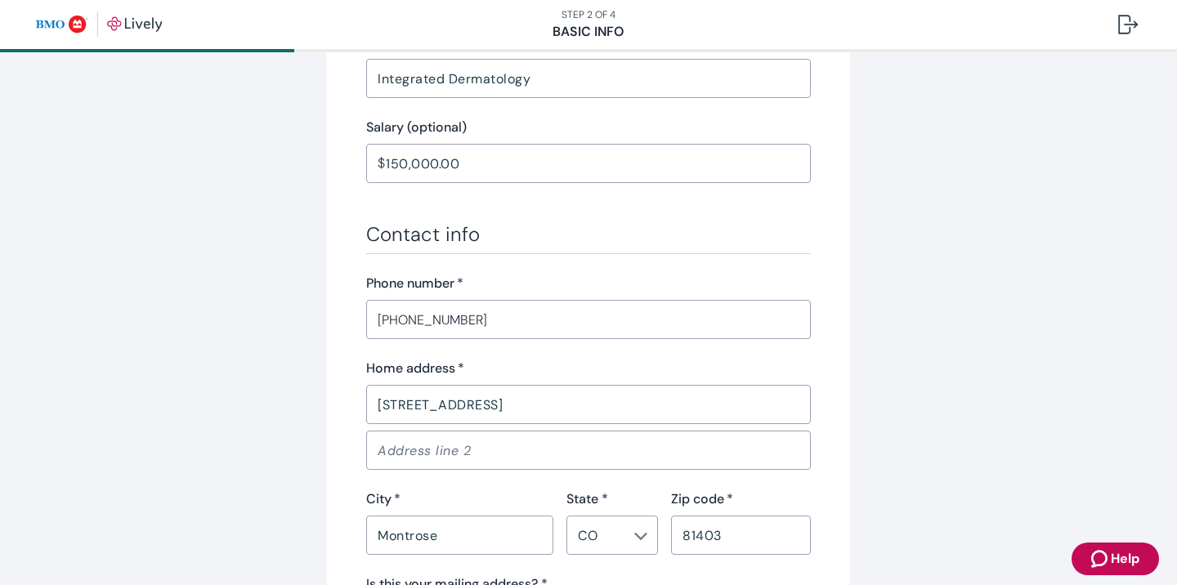
click at [542, 153] on input "150,000.00" at bounding box center [598, 163] width 425 height 33
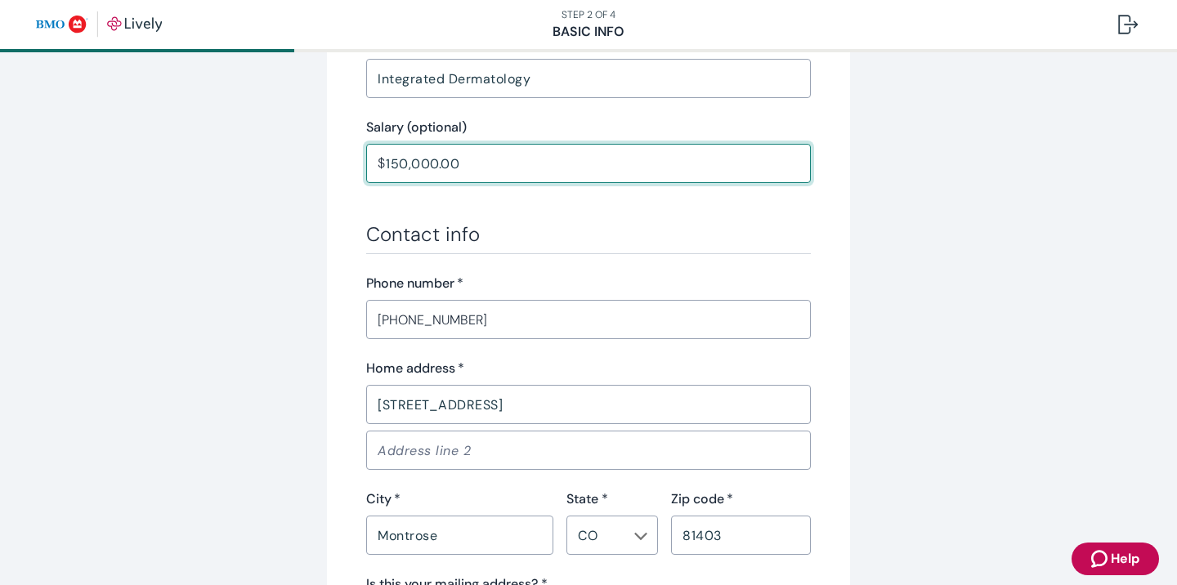
drag, startPoint x: 542, startPoint y: 153, endPoint x: 454, endPoint y: 154, distance: 87.4
click at [454, 154] on input "150,000.00" at bounding box center [598, 163] width 425 height 33
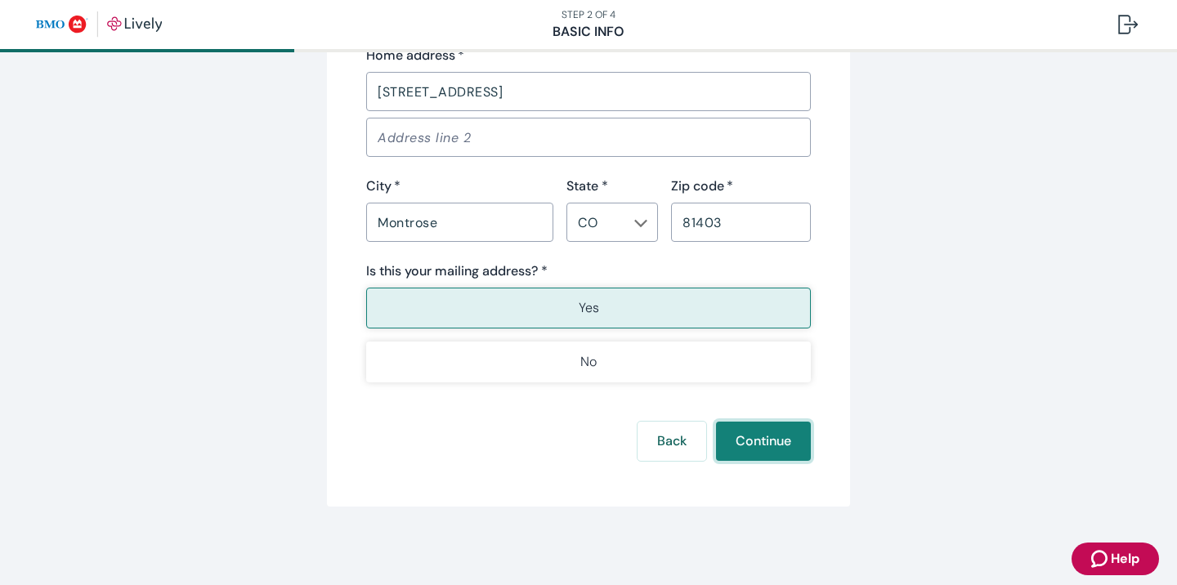
click at [772, 444] on button "Continue" at bounding box center [763, 441] width 95 height 39
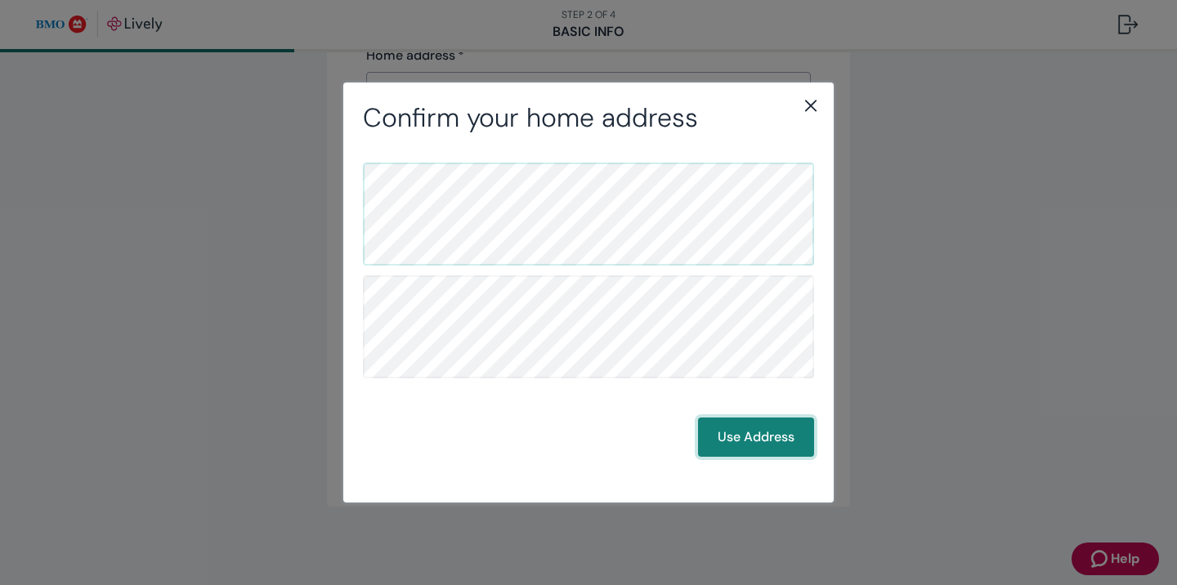
click at [749, 450] on button "Use Address" at bounding box center [756, 437] width 116 height 39
click at [769, 444] on button "Use Address" at bounding box center [756, 437] width 116 height 39
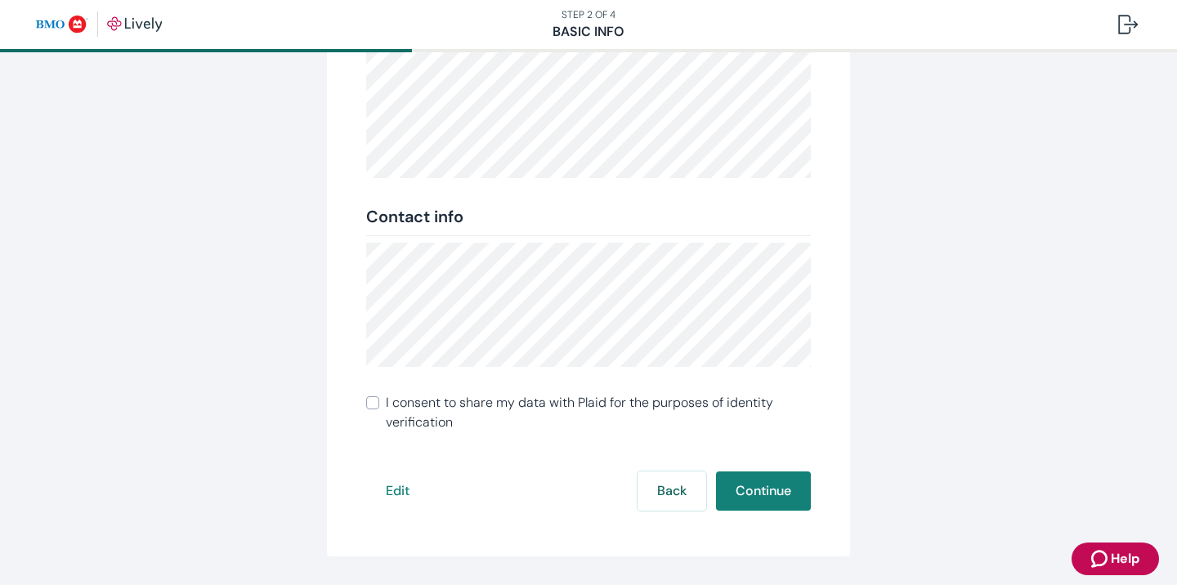
scroll to position [297, 0]
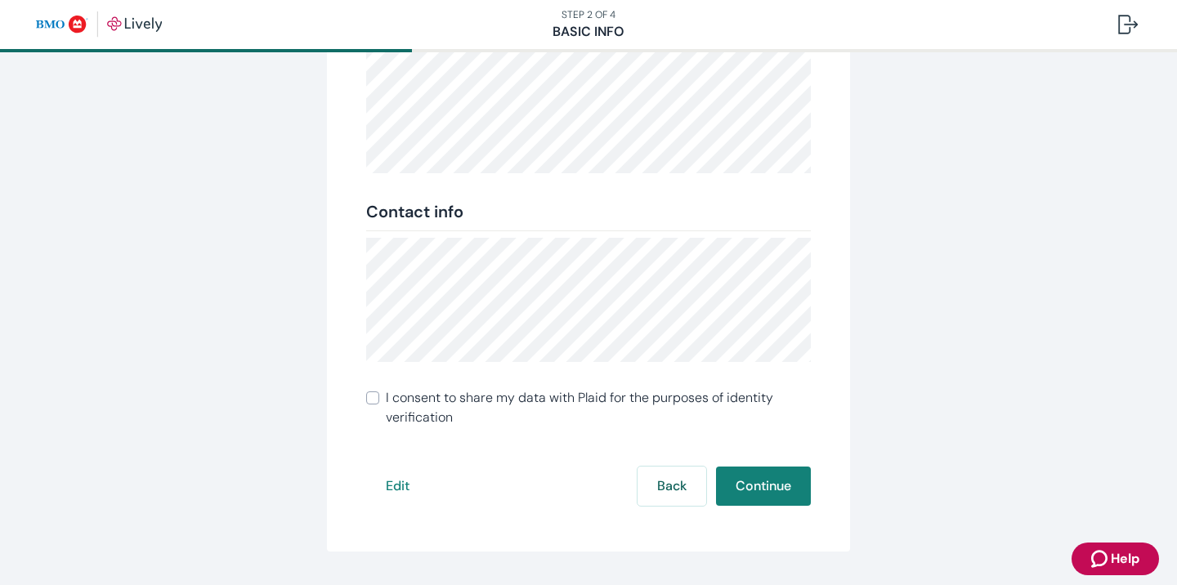
click at [372, 400] on input "I consent to share my data with Plaid for the purposes of identity verification" at bounding box center [372, 397] width 13 height 13
checkbox input "true"
click at [778, 504] on button "Continue" at bounding box center [763, 486] width 95 height 39
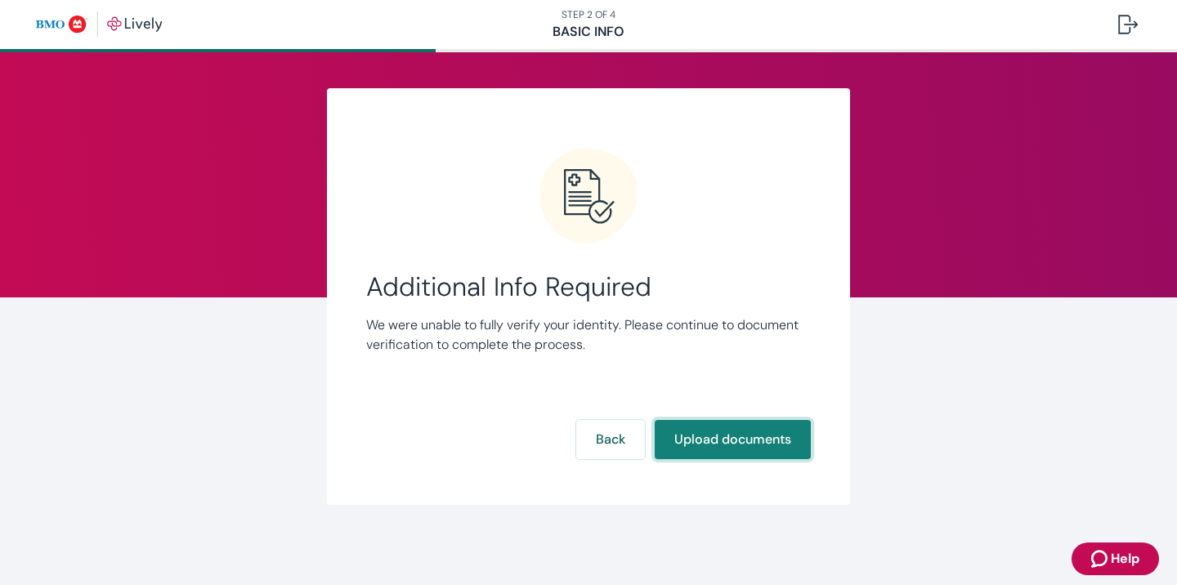
click at [758, 438] on button "Upload documents" at bounding box center [733, 439] width 156 height 39
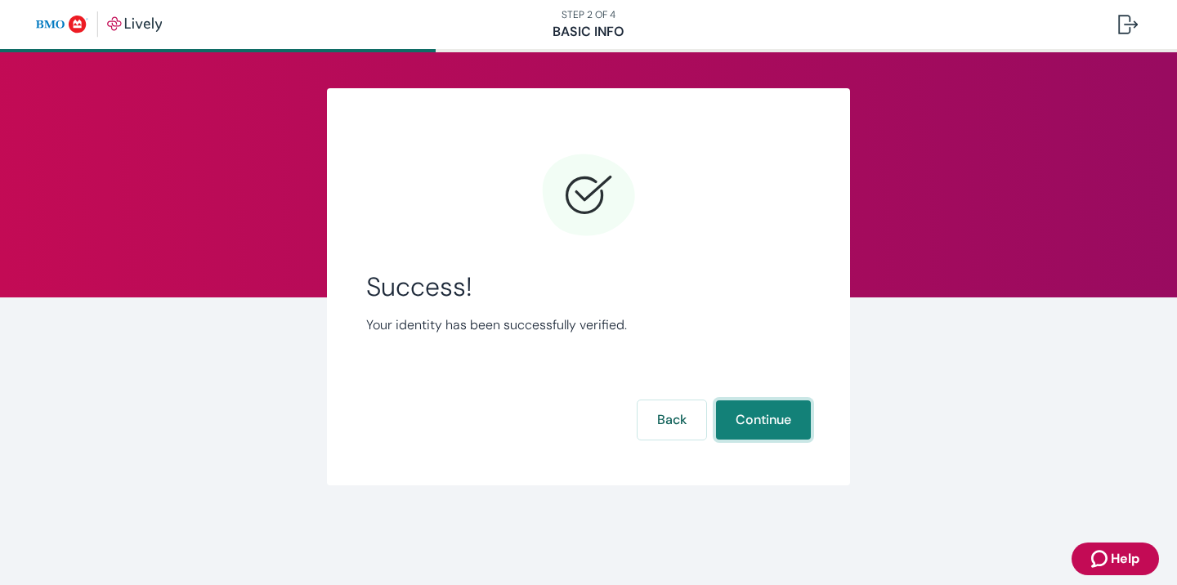
click at [747, 416] on button "Continue" at bounding box center [763, 419] width 95 height 39
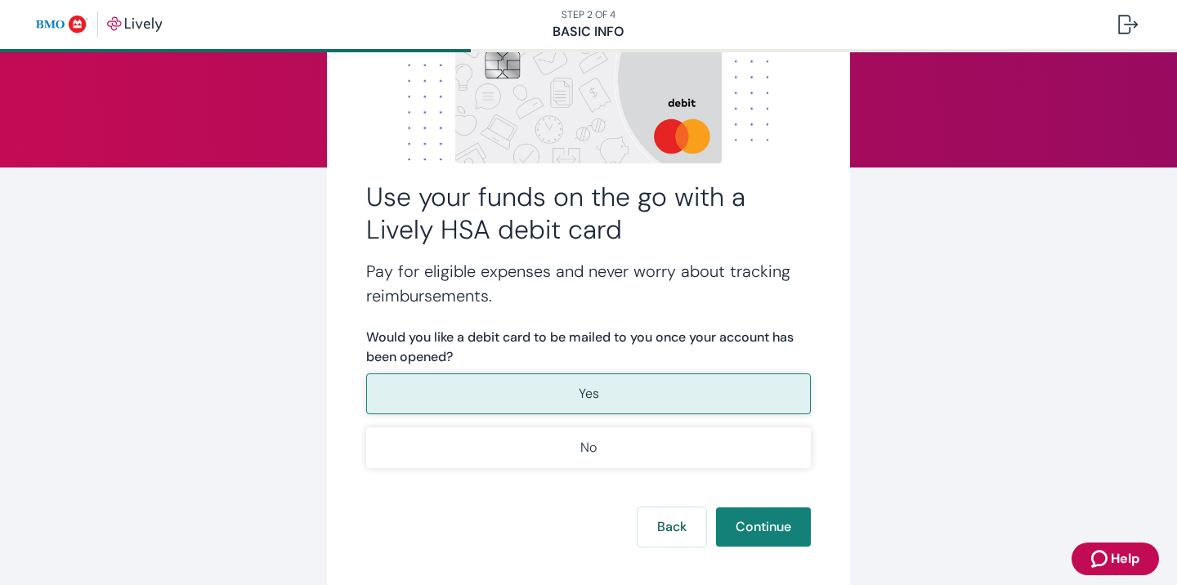
scroll to position [131, 0]
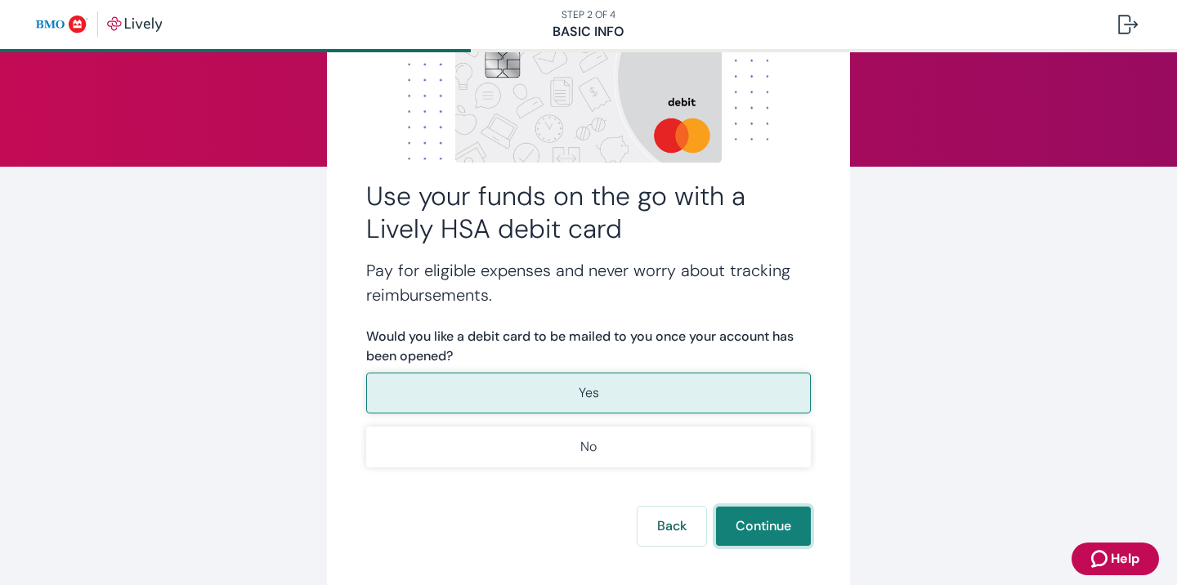
click at [765, 530] on button "Continue" at bounding box center [763, 526] width 95 height 39
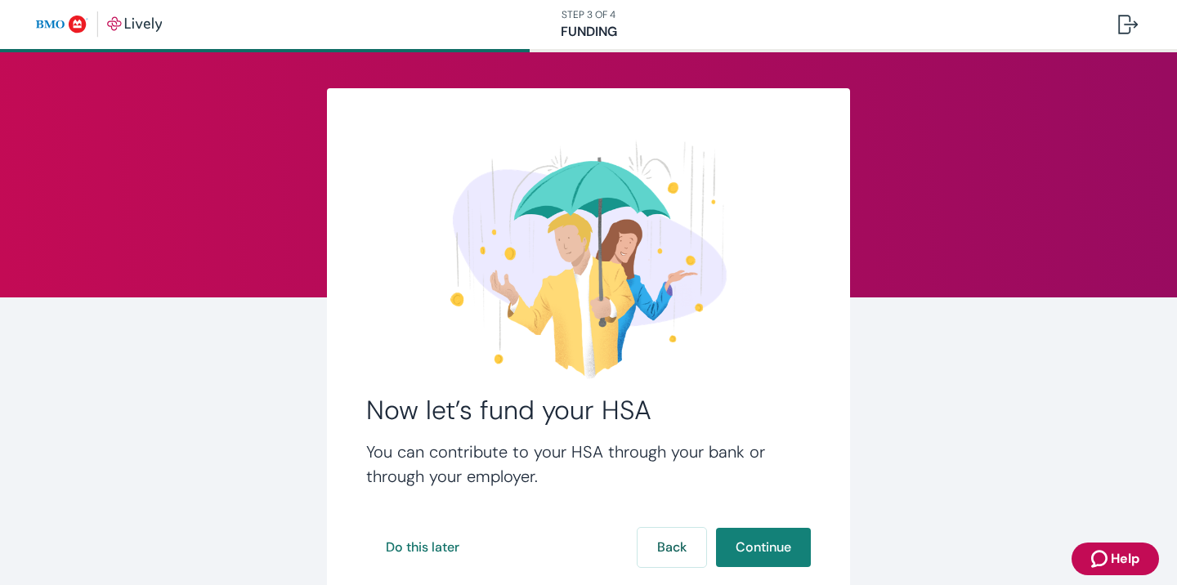
scroll to position [106, 0]
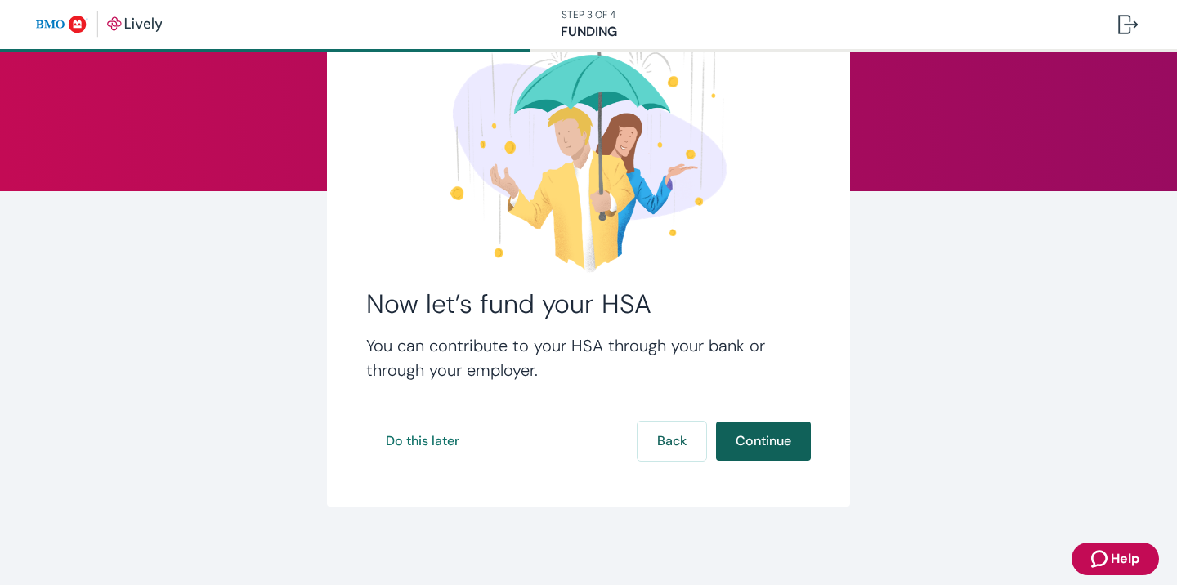
click at [770, 428] on button "Continue" at bounding box center [763, 441] width 95 height 39
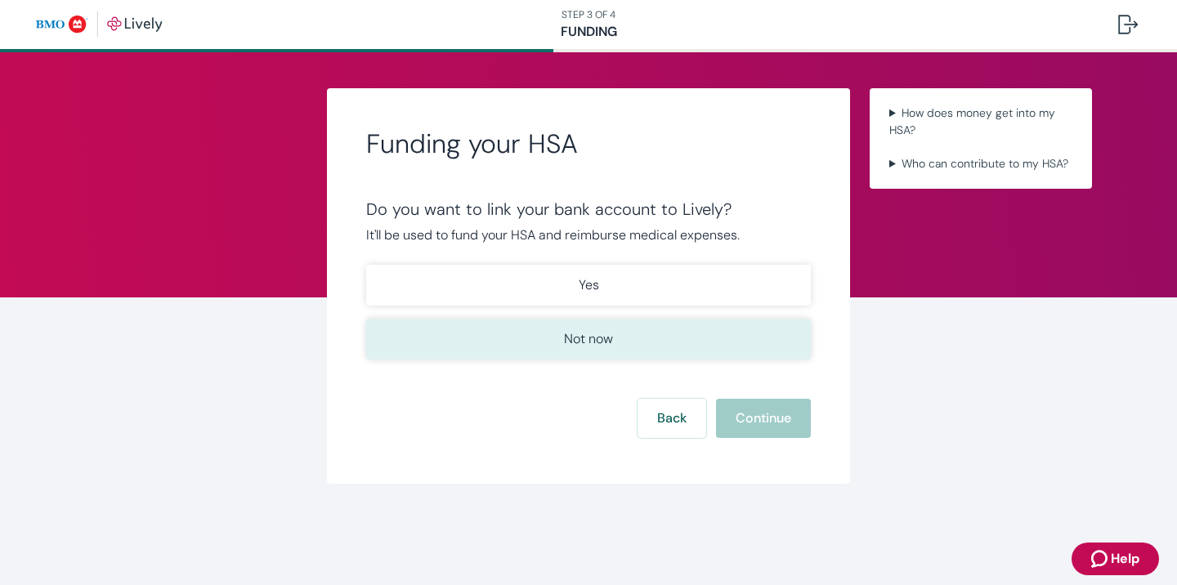
click at [561, 338] on button "Not now" at bounding box center [588, 339] width 445 height 41
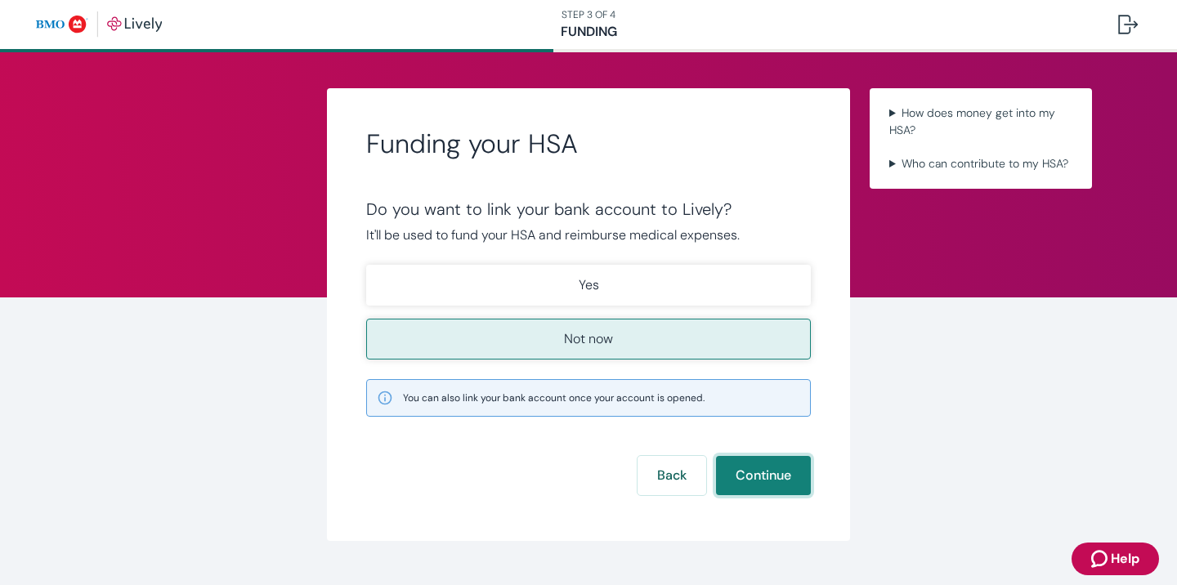
click at [786, 481] on button "Continue" at bounding box center [763, 475] width 95 height 39
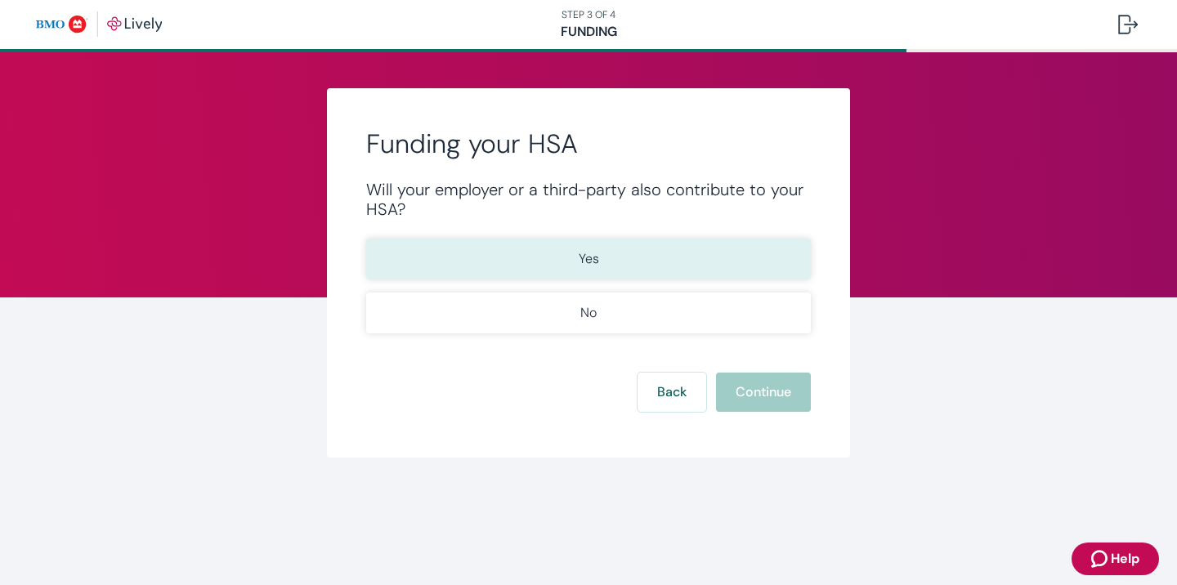
click at [598, 250] on button "Yes" at bounding box center [588, 259] width 445 height 41
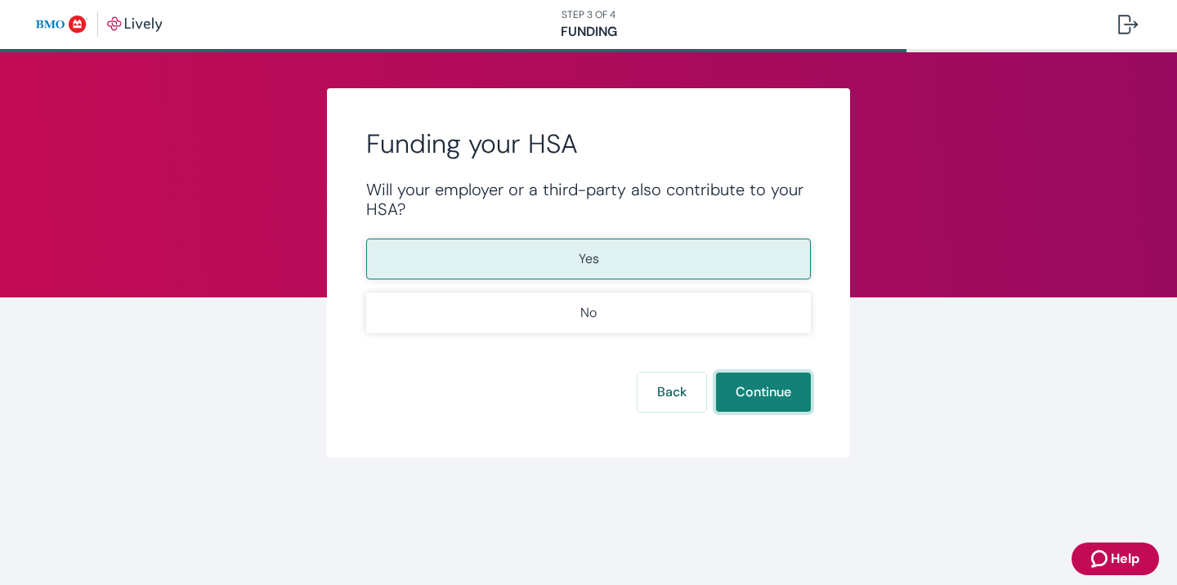
click at [793, 407] on button "Continue" at bounding box center [763, 392] width 95 height 39
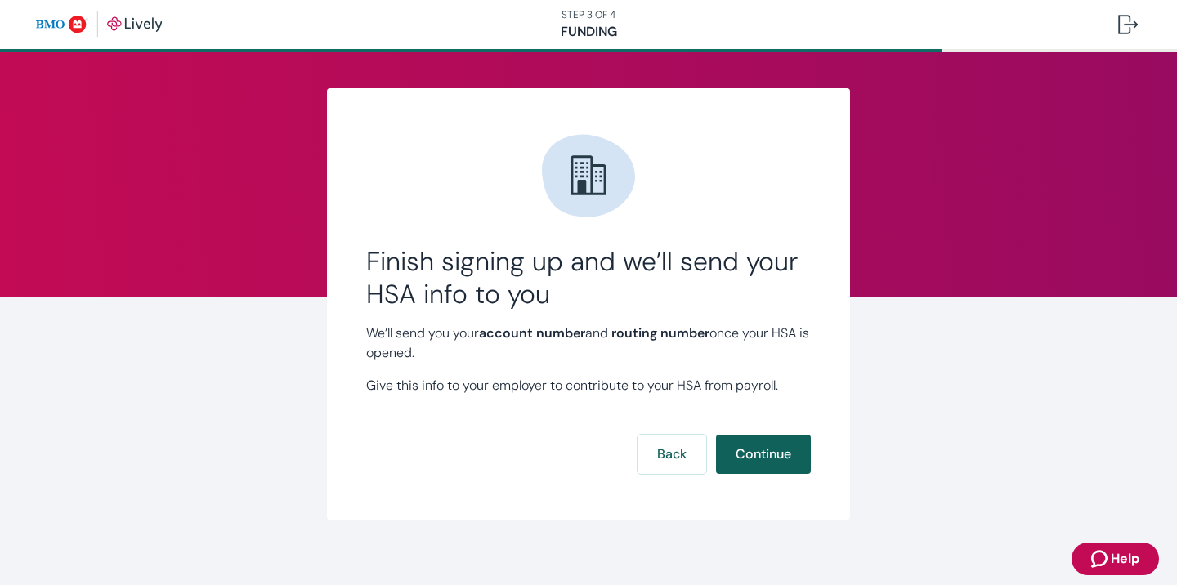
click at [773, 457] on button "Continue" at bounding box center [763, 454] width 95 height 39
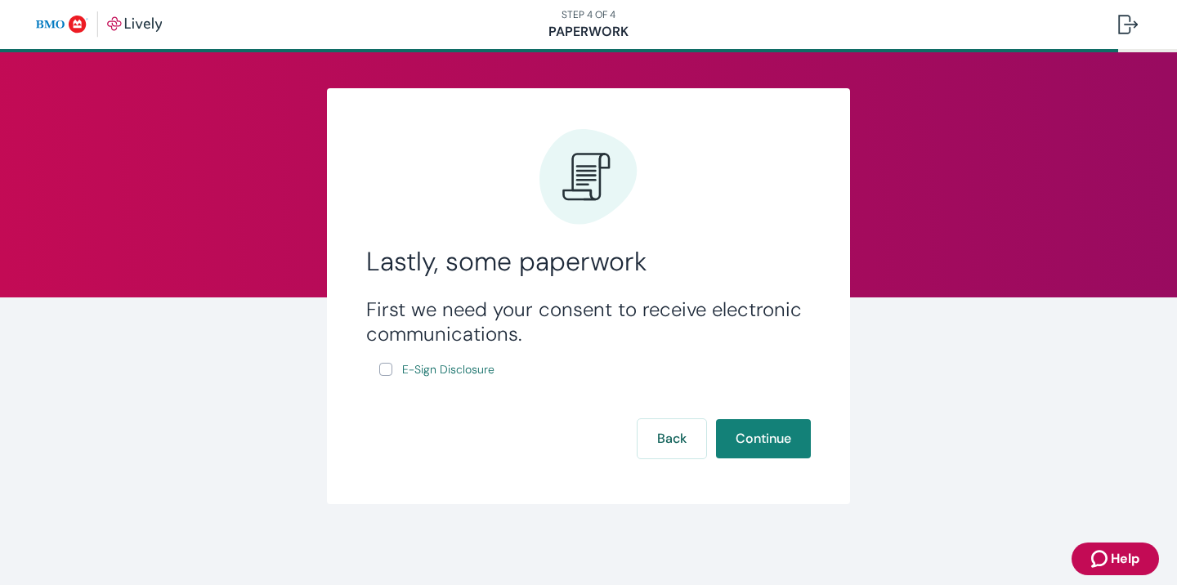
click at [388, 367] on input "E-Sign Disclosure" at bounding box center [385, 369] width 13 height 13
checkbox input "true"
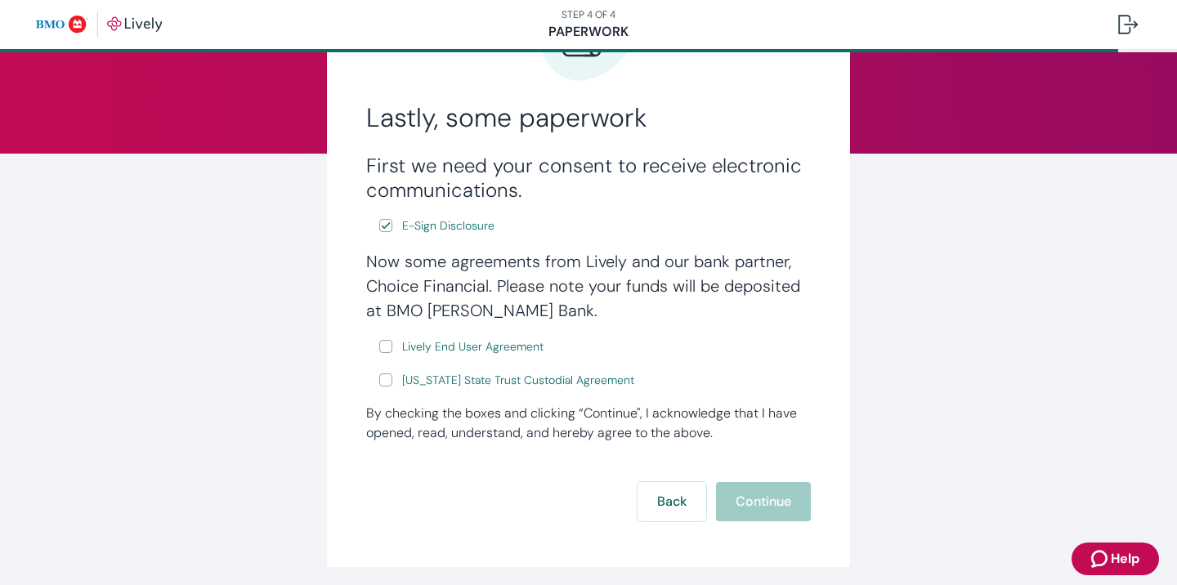
scroll to position [187, 0]
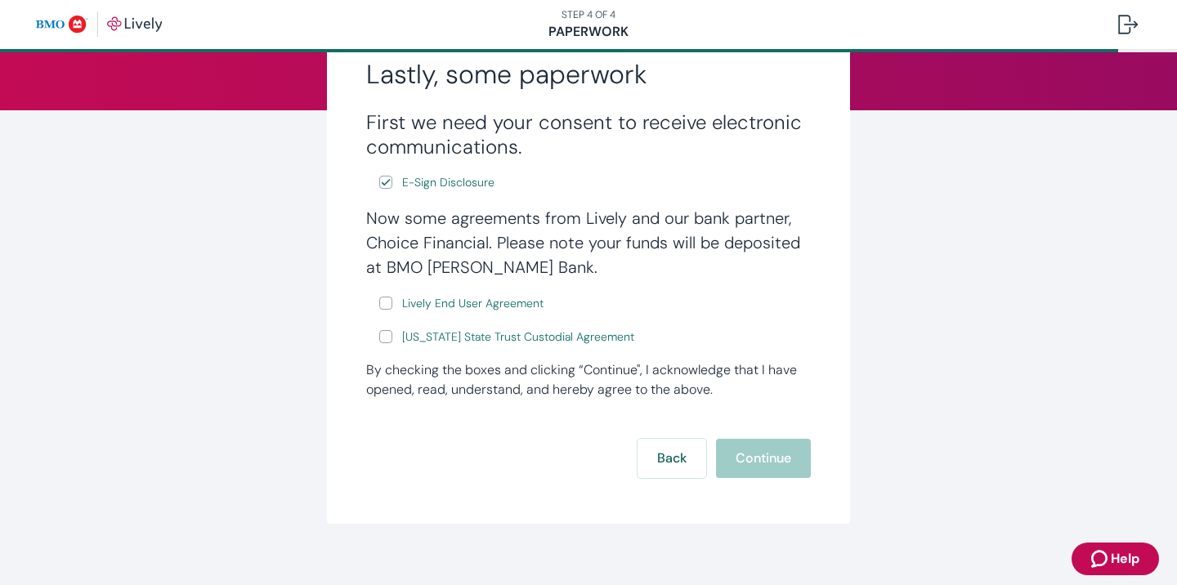
click at [388, 302] on input "Lively End User Agreement" at bounding box center [385, 303] width 13 height 13
checkbox input "true"
click at [382, 341] on input "[US_STATE] State Trust Custodial Agreement" at bounding box center [385, 336] width 13 height 13
checkbox input "true"
click at [789, 467] on button "Continue" at bounding box center [763, 458] width 95 height 39
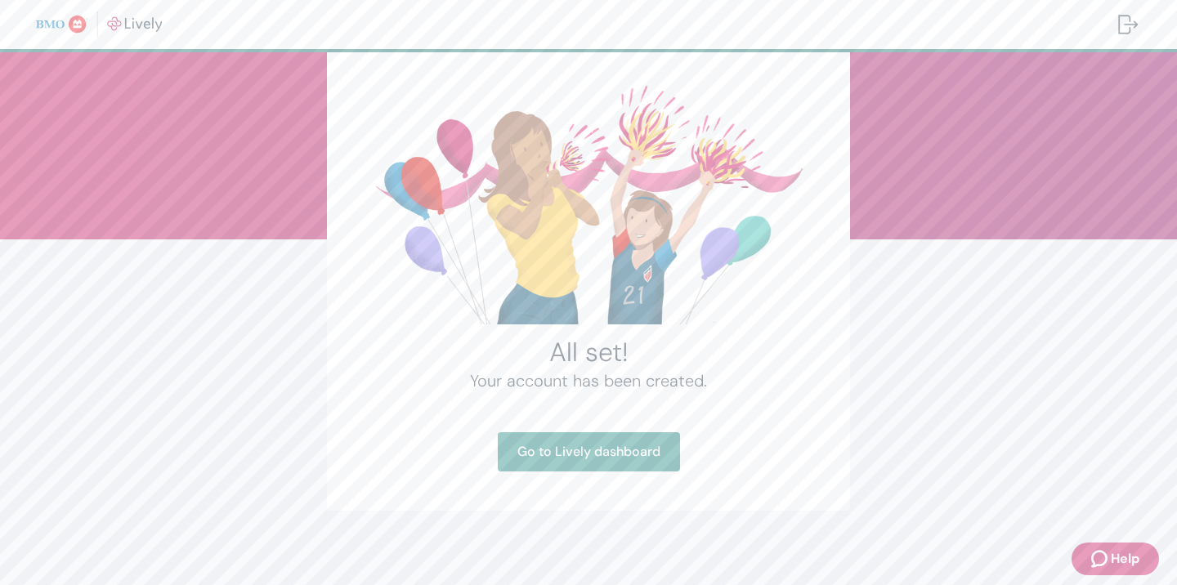
scroll to position [61, 0]
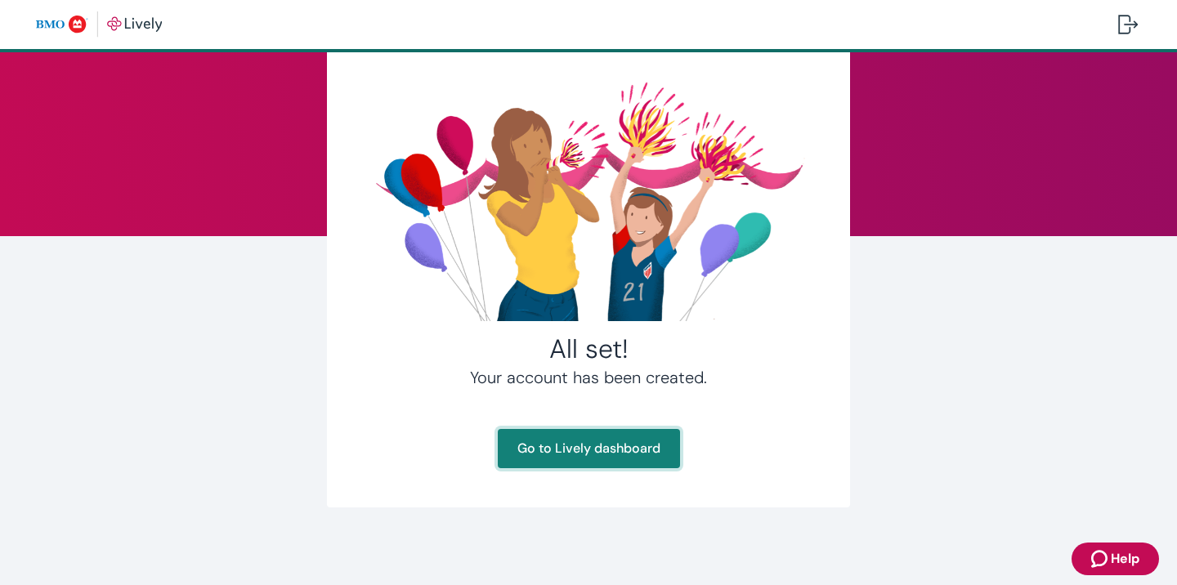
click at [548, 462] on link "Go to Lively dashboard" at bounding box center [589, 448] width 182 height 39
